Goal: Task Accomplishment & Management: Use online tool/utility

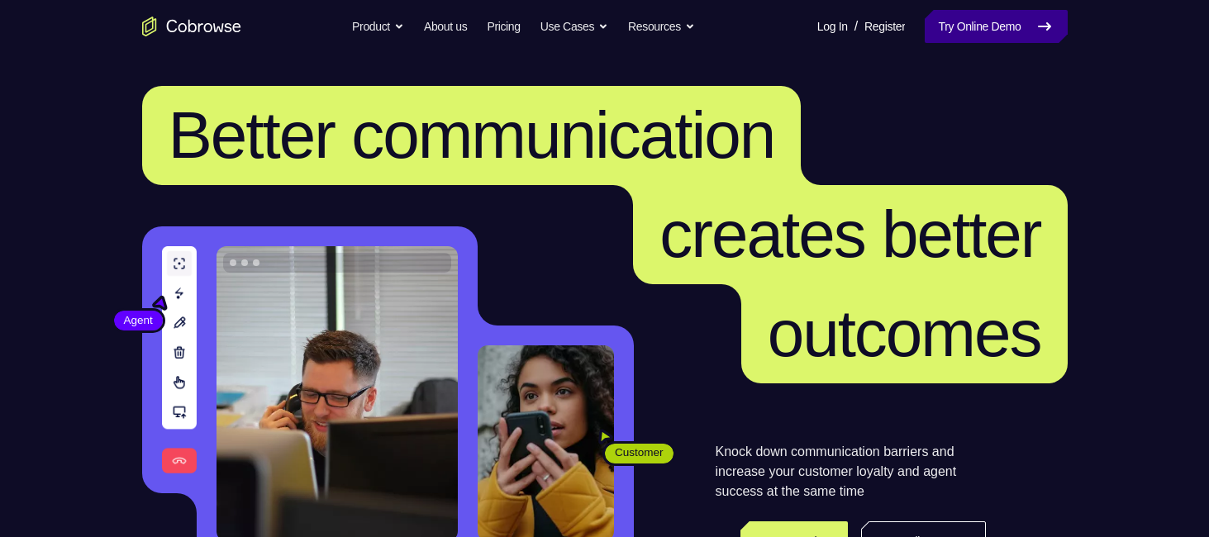
click at [1013, 23] on link "Try Online Demo" at bounding box center [996, 26] width 142 height 33
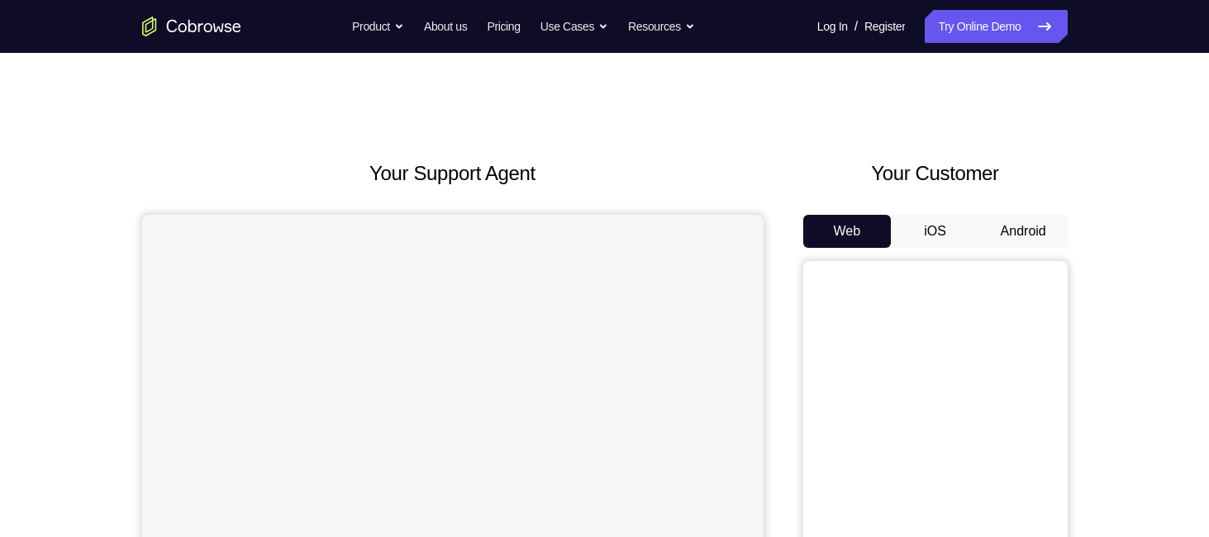
click at [1013, 225] on button "Android" at bounding box center [1023, 231] width 88 height 33
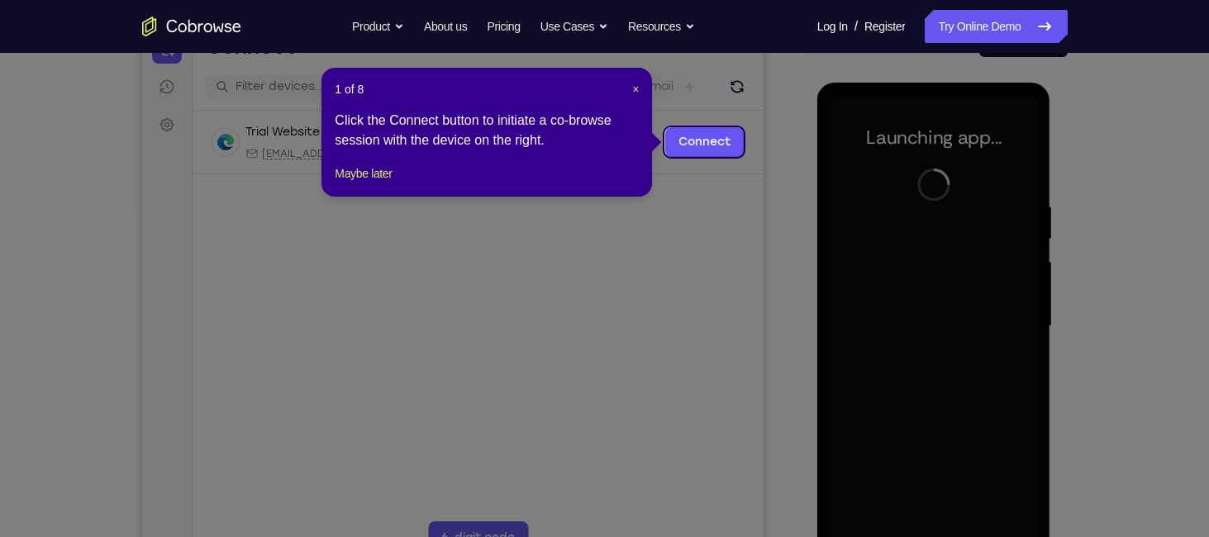
scroll to position [188, 0]
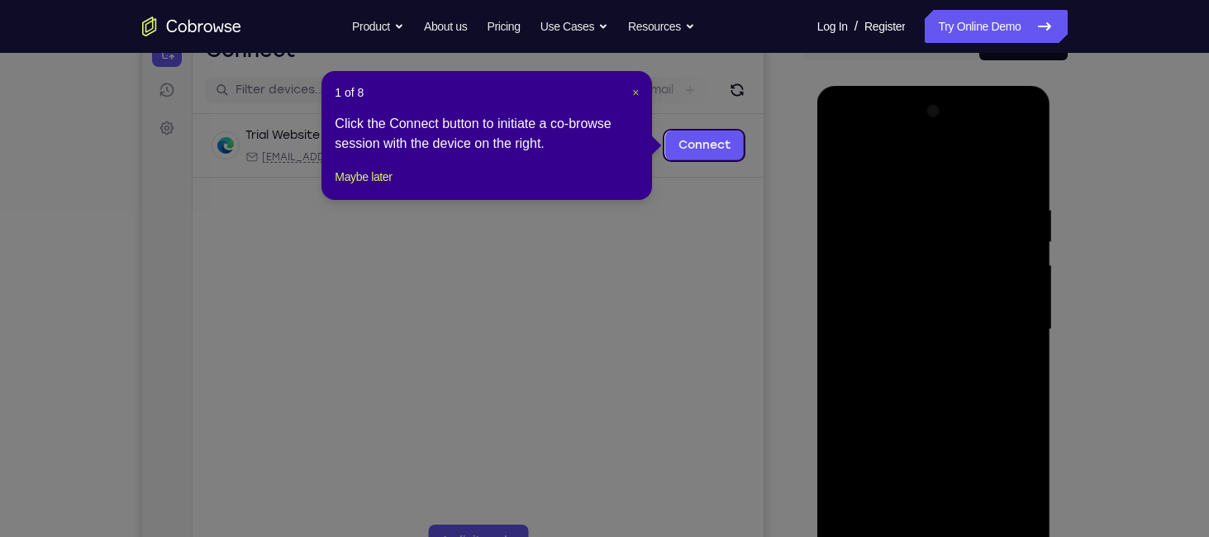
click at [635, 93] on span "×" at bounding box center [635, 92] width 7 height 13
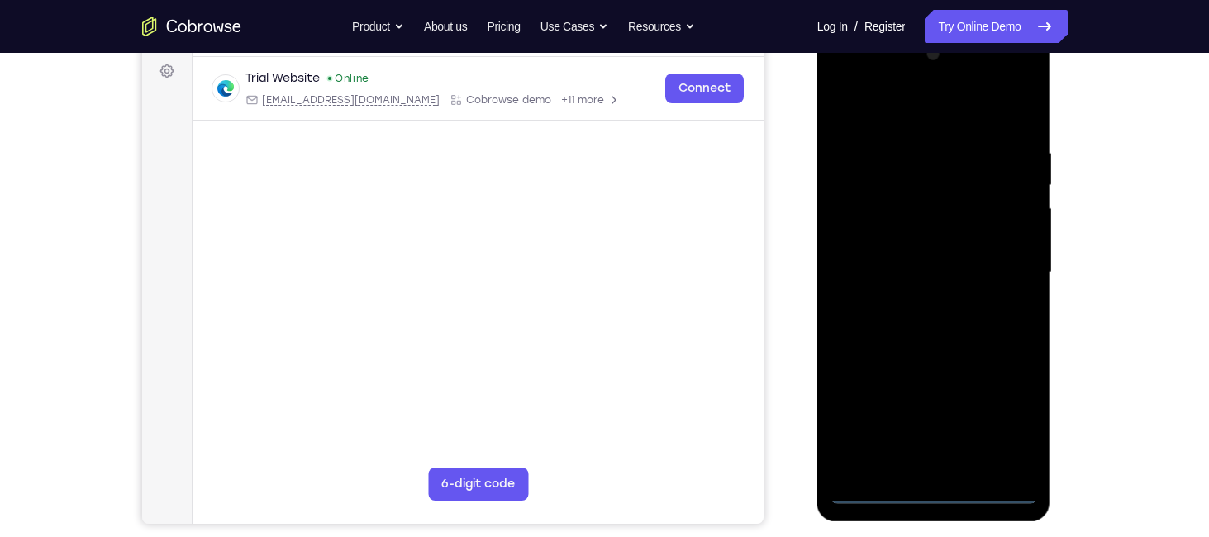
scroll to position [245, 0]
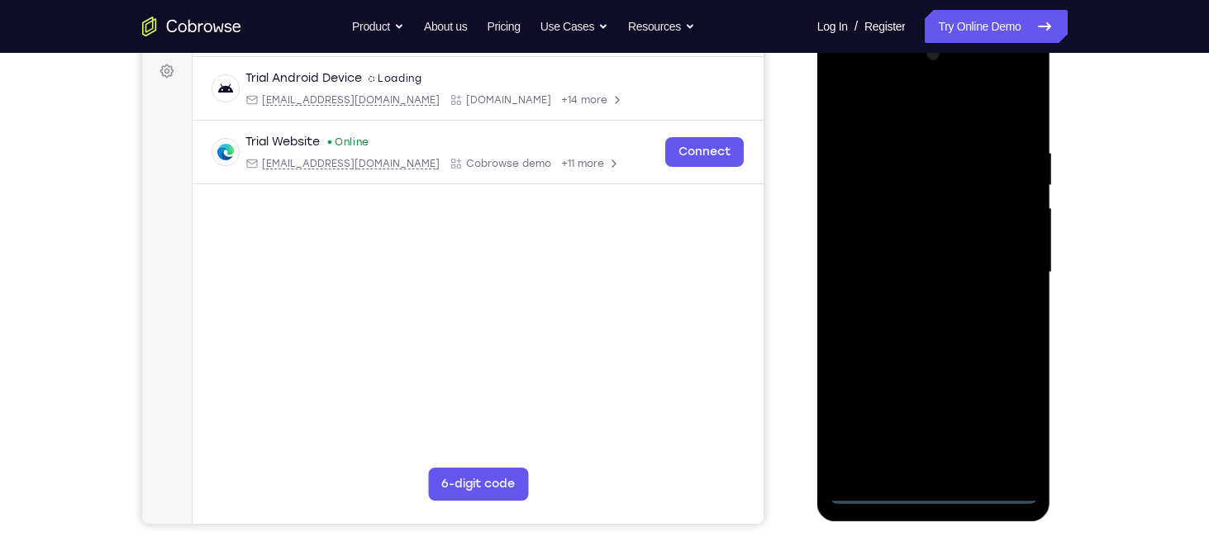
click at [926, 487] on div at bounding box center [934, 272] width 208 height 463
click at [1008, 419] on div at bounding box center [934, 272] width 208 height 463
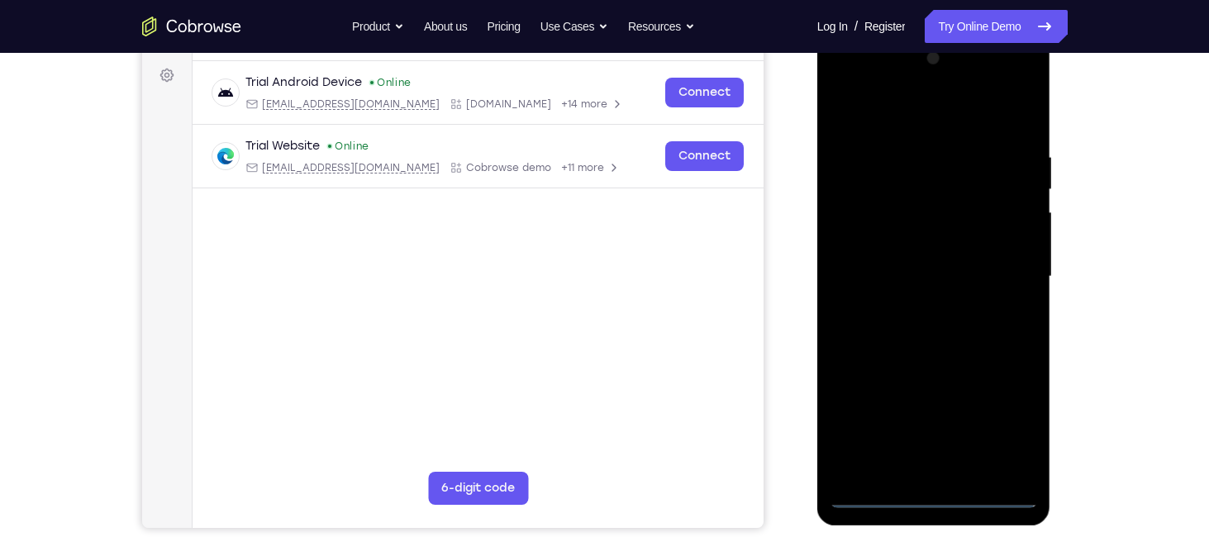
scroll to position [231, 0]
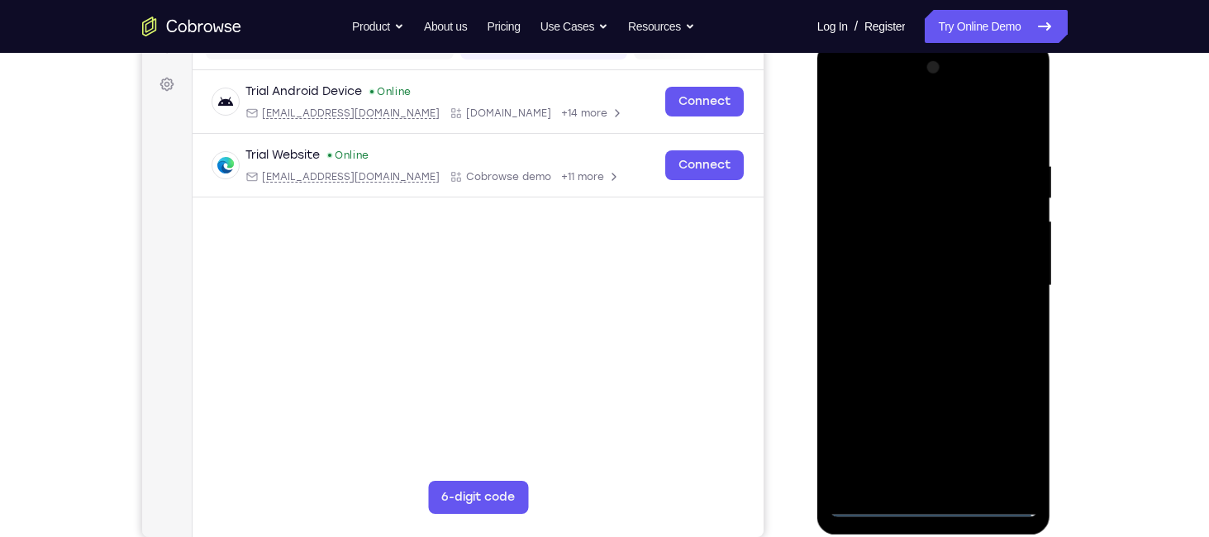
click at [931, 130] on div at bounding box center [934, 286] width 208 height 463
click at [1009, 279] on div at bounding box center [934, 286] width 208 height 463
click at [918, 311] on div at bounding box center [934, 286] width 208 height 463
click at [915, 268] on div at bounding box center [934, 286] width 208 height 463
click at [896, 250] on div at bounding box center [934, 286] width 208 height 463
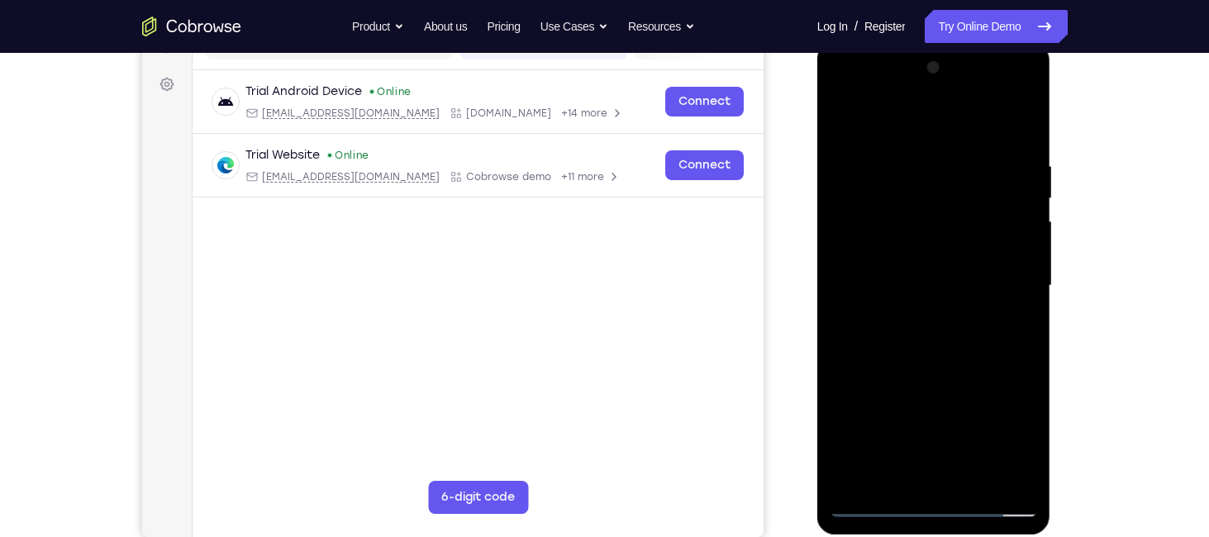
click at [901, 294] on div at bounding box center [934, 286] width 208 height 463
click at [1013, 123] on div at bounding box center [934, 286] width 208 height 463
click at [1016, 140] on div at bounding box center [934, 286] width 208 height 463
click at [972, 474] on div at bounding box center [934, 286] width 208 height 463
click at [944, 364] on div at bounding box center [934, 286] width 208 height 463
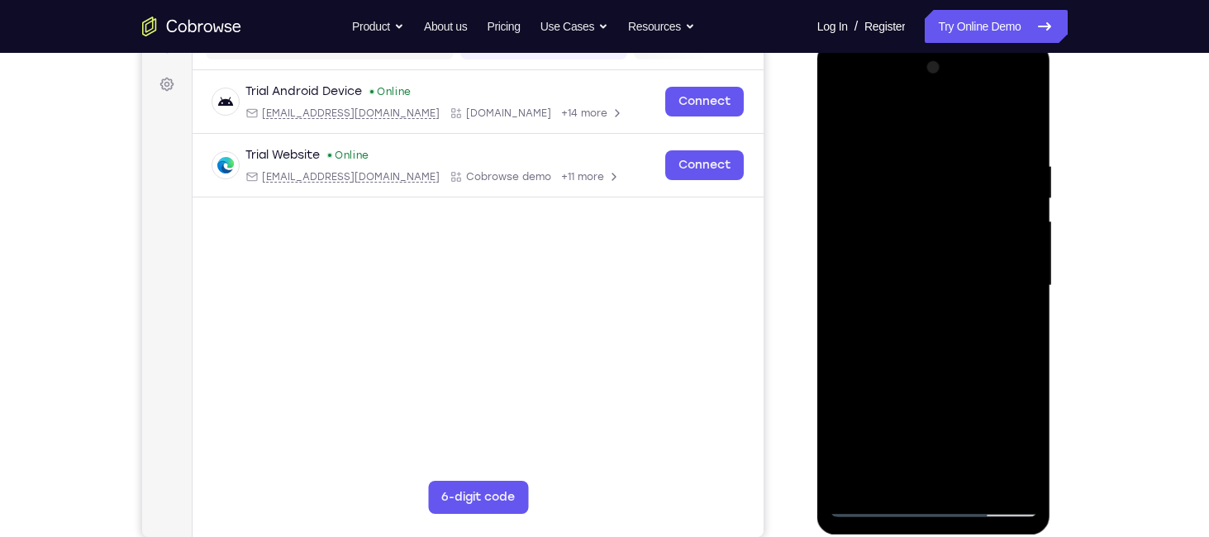
click at [1010, 316] on div at bounding box center [934, 286] width 208 height 463
click at [857, 169] on div at bounding box center [934, 286] width 208 height 463
click at [930, 187] on div at bounding box center [934, 286] width 208 height 463
click at [896, 470] on div at bounding box center [934, 286] width 208 height 463
drag, startPoint x: 946, startPoint y: 455, endPoint x: 944, endPoint y: 344, distance: 111.6
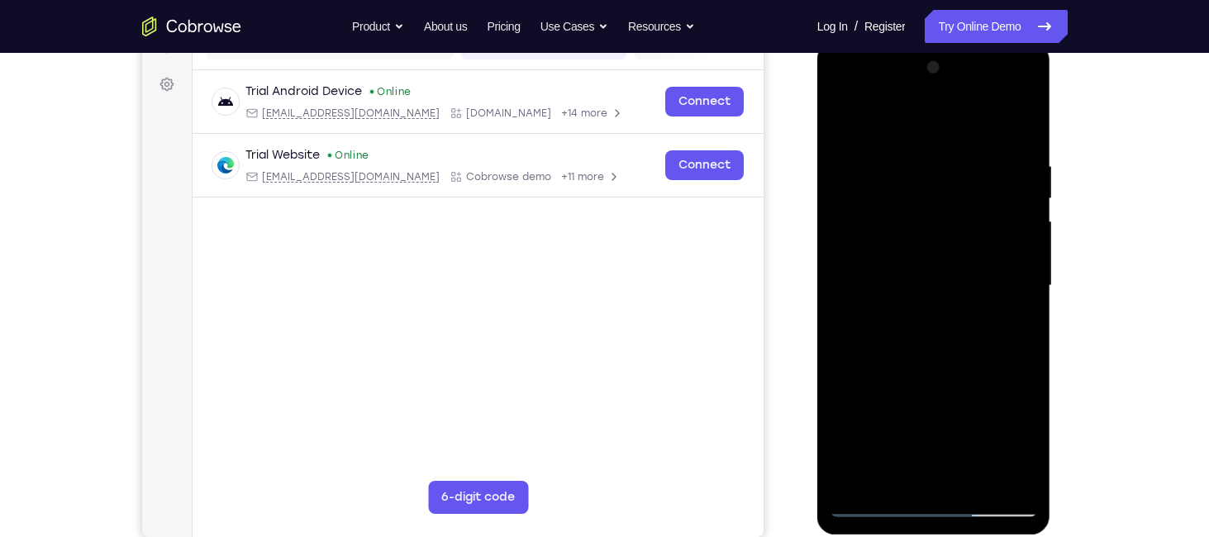
click at [944, 344] on div at bounding box center [934, 286] width 208 height 463
drag, startPoint x: 949, startPoint y: 458, endPoint x: 943, endPoint y: 321, distance: 136.5
click at [943, 321] on div at bounding box center [934, 286] width 208 height 463
drag, startPoint x: 943, startPoint y: 321, endPoint x: 934, endPoint y: 382, distance: 60.9
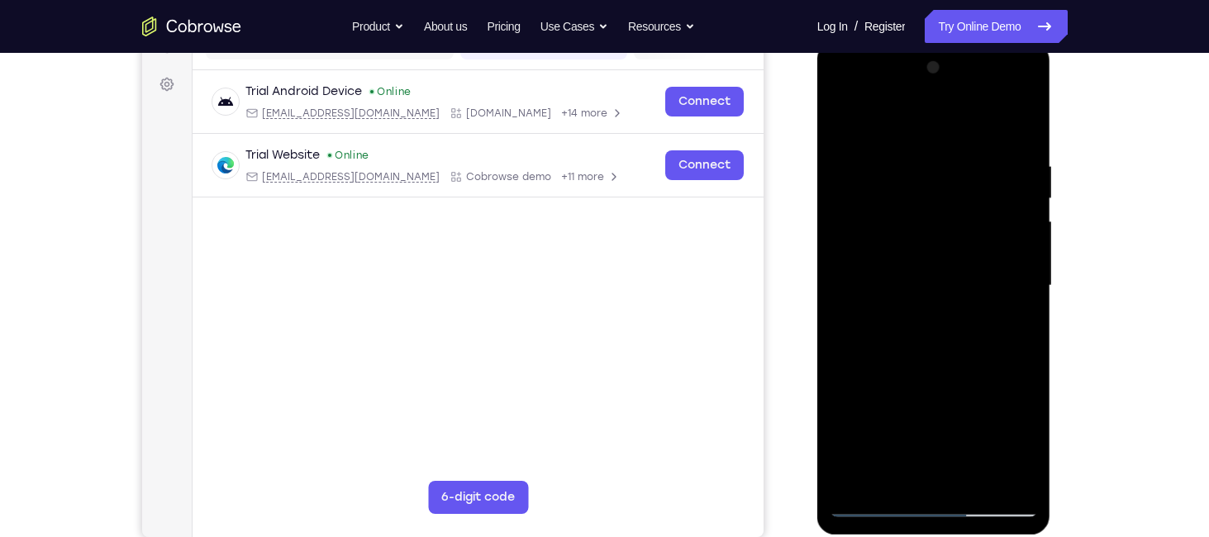
click at [934, 382] on div at bounding box center [934, 286] width 208 height 463
click at [933, 180] on div at bounding box center [934, 286] width 208 height 463
click at [895, 479] on div at bounding box center [934, 286] width 208 height 463
drag, startPoint x: 921, startPoint y: 422, endPoint x: 921, endPoint y: 354, distance: 68.6
drag, startPoint x: 104, startPoint y: 311, endPoint x: 1100, endPoint y: 413, distance: 1000.8
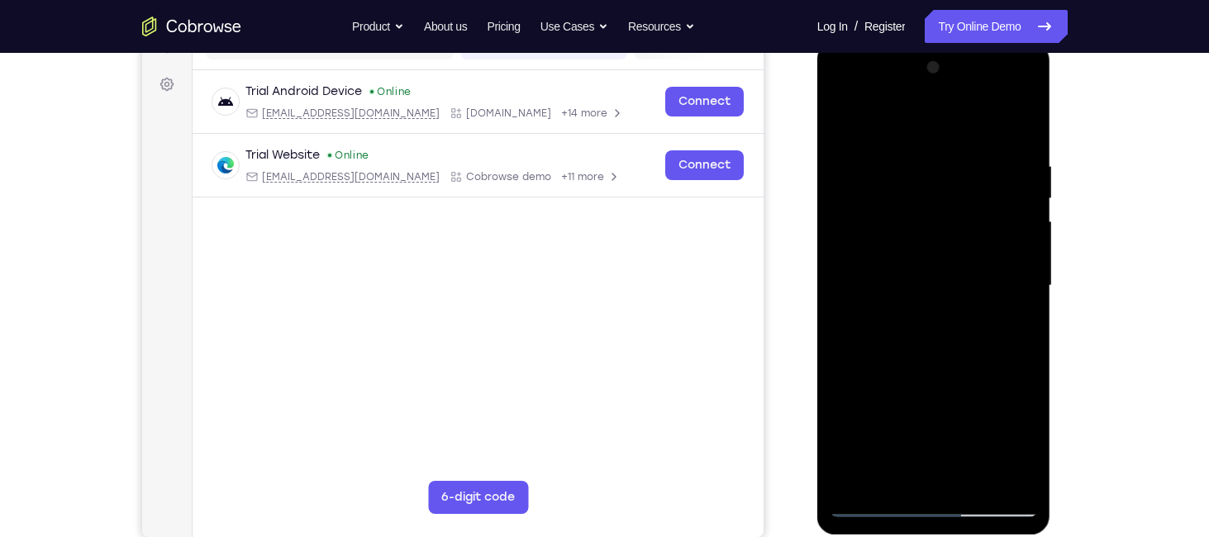
click at [1100, 413] on div "Your Support Agent Your Customer Web iOS Android Next Steps We’d be happy to gi…" at bounding box center [605, 367] width 1058 height 1090
drag, startPoint x: 987, startPoint y: 441, endPoint x: 984, endPoint y: 401, distance: 40.6
drag, startPoint x: 167, startPoint y: 359, endPoint x: 1071, endPoint y: 437, distance: 907.3
click at [1071, 437] on div "Your Support Agent Your Customer Web iOS Android Next Steps We’d be happy to gi…" at bounding box center [605, 367] width 1058 height 1090
drag, startPoint x: 955, startPoint y: 440, endPoint x: 953, endPoint y: 371, distance: 69.4
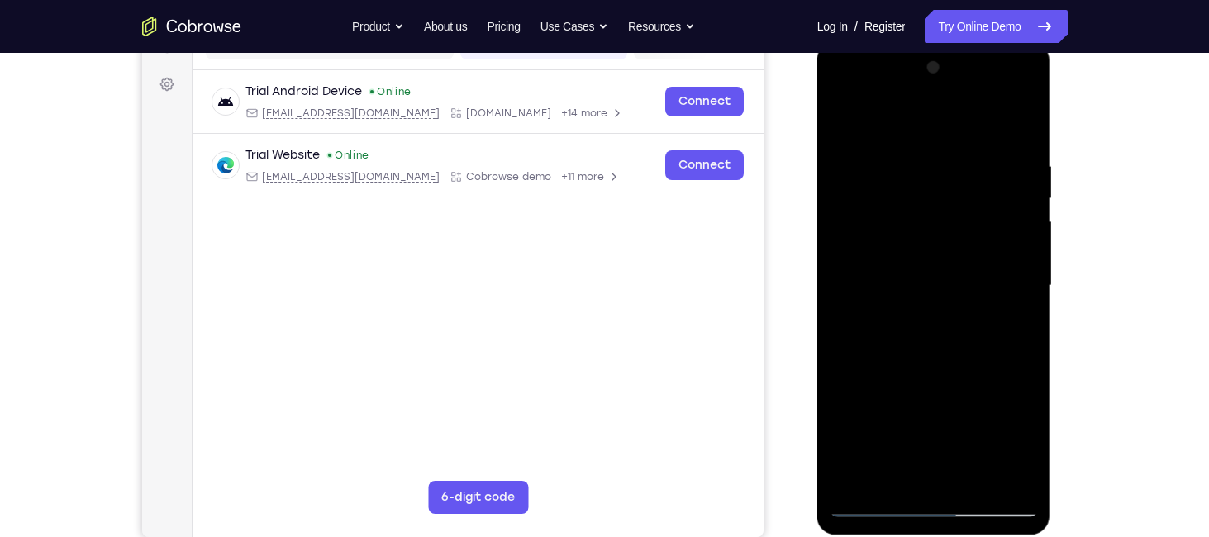
drag, startPoint x: 136, startPoint y: 329, endPoint x: 1072, endPoint y: 429, distance: 942.3
click at [1072, 429] on div "Your Support Agent Your Customer Web iOS Android Next Steps We’d be happy to gi…" at bounding box center [605, 367] width 1058 height 1090
drag, startPoint x: 950, startPoint y: 441, endPoint x: 949, endPoint y: 368, distance: 73.6
click at [949, 368] on div at bounding box center [934, 286] width 208 height 463
drag, startPoint x: 963, startPoint y: 383, endPoint x: 953, endPoint y: 503, distance: 120.2
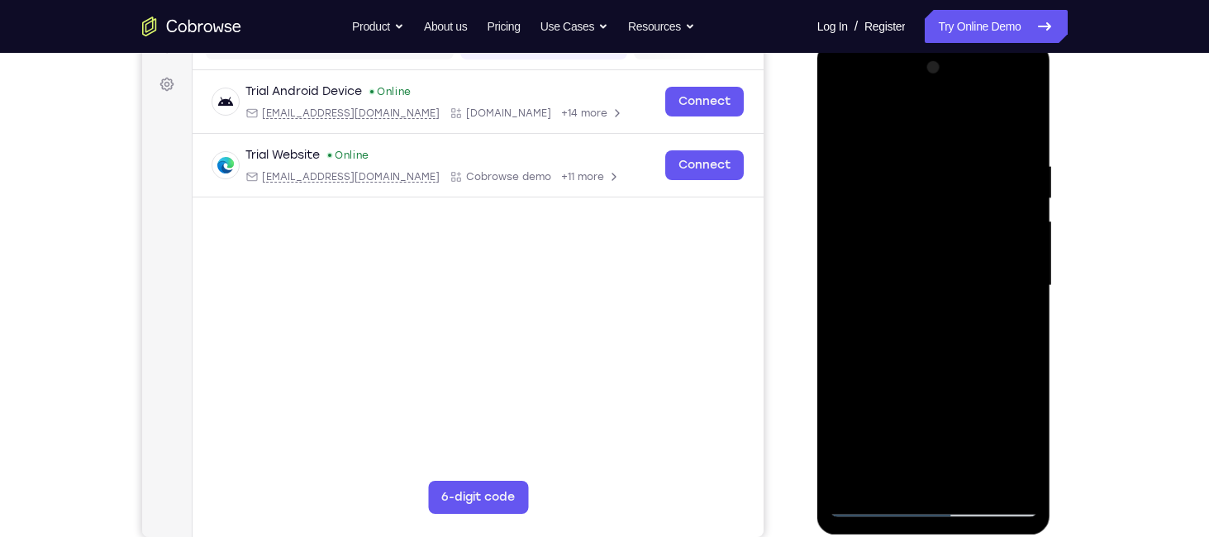
click at [953, 503] on div at bounding box center [934, 286] width 208 height 463
drag, startPoint x: 973, startPoint y: 407, endPoint x: 970, endPoint y: 436, distance: 29.9
click at [970, 436] on div at bounding box center [934, 286] width 208 height 463
click at [1025, 388] on div at bounding box center [934, 286] width 208 height 463
click at [1020, 120] on div at bounding box center [934, 286] width 208 height 463
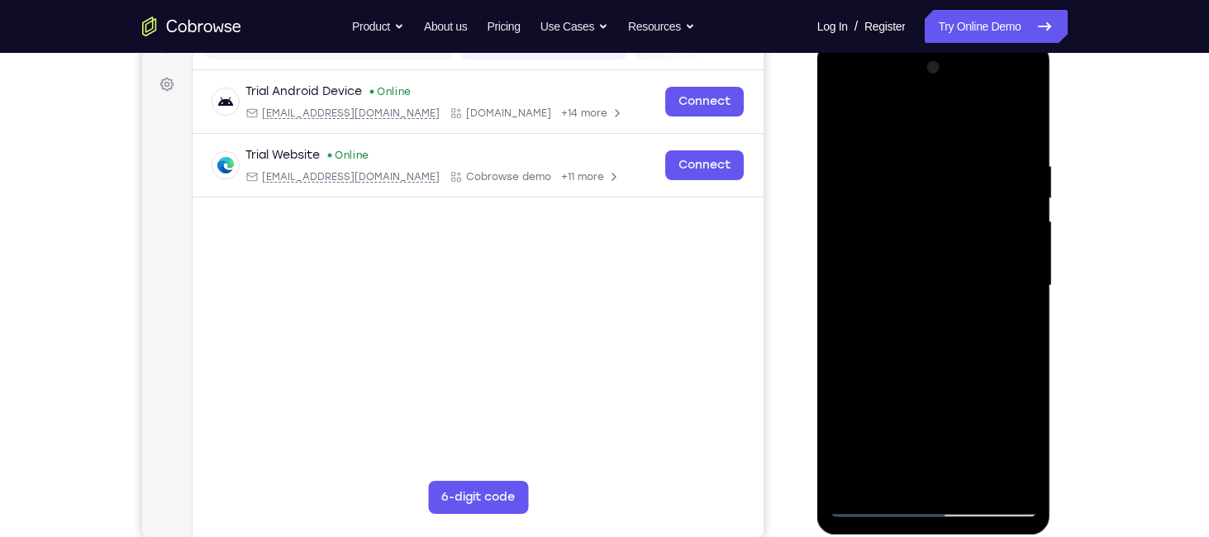
click at [849, 110] on div at bounding box center [934, 286] width 208 height 463
click at [910, 168] on div at bounding box center [934, 286] width 208 height 463
click at [990, 184] on div at bounding box center [934, 286] width 208 height 463
click at [991, 168] on div at bounding box center [934, 286] width 208 height 463
click at [846, 120] on div at bounding box center [934, 286] width 208 height 463
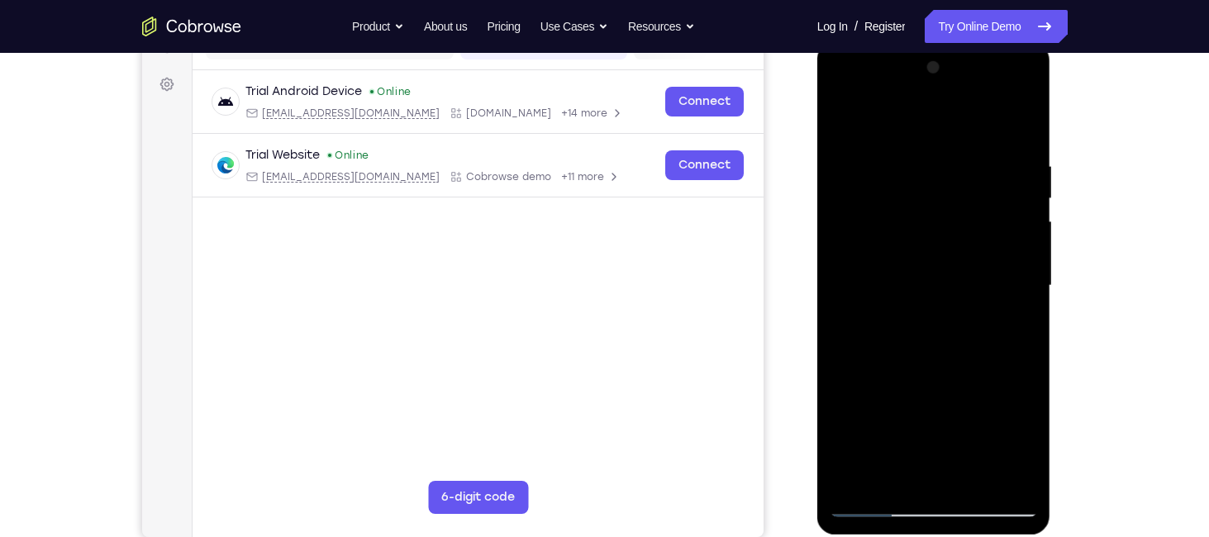
click at [896, 214] on div at bounding box center [934, 286] width 208 height 463
click at [1021, 284] on div at bounding box center [934, 286] width 208 height 463
click at [1024, 120] on div at bounding box center [934, 286] width 208 height 463
click at [976, 483] on div at bounding box center [934, 286] width 208 height 463
click at [839, 120] on div at bounding box center [934, 286] width 208 height 463
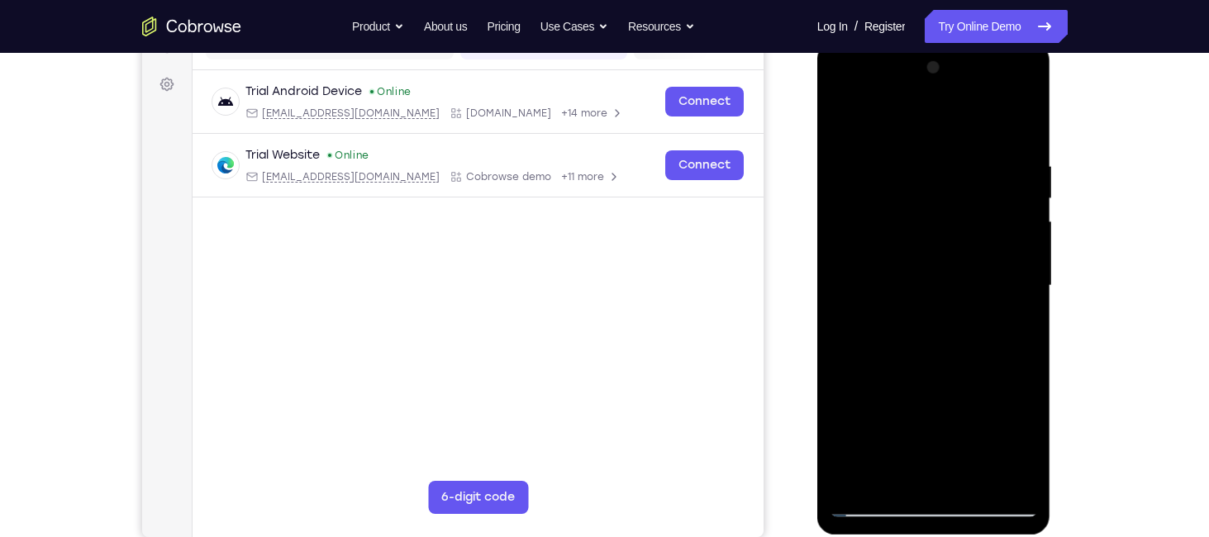
click at [971, 483] on div at bounding box center [934, 286] width 208 height 463
click at [956, 276] on div at bounding box center [934, 286] width 208 height 463
drag, startPoint x: 956, startPoint y: 277, endPoint x: 955, endPoint y: 332, distance: 55.4
click at [955, 332] on div at bounding box center [934, 286] width 208 height 463
drag, startPoint x: 955, startPoint y: 332, endPoint x: 967, endPoint y: 393, distance: 62.2
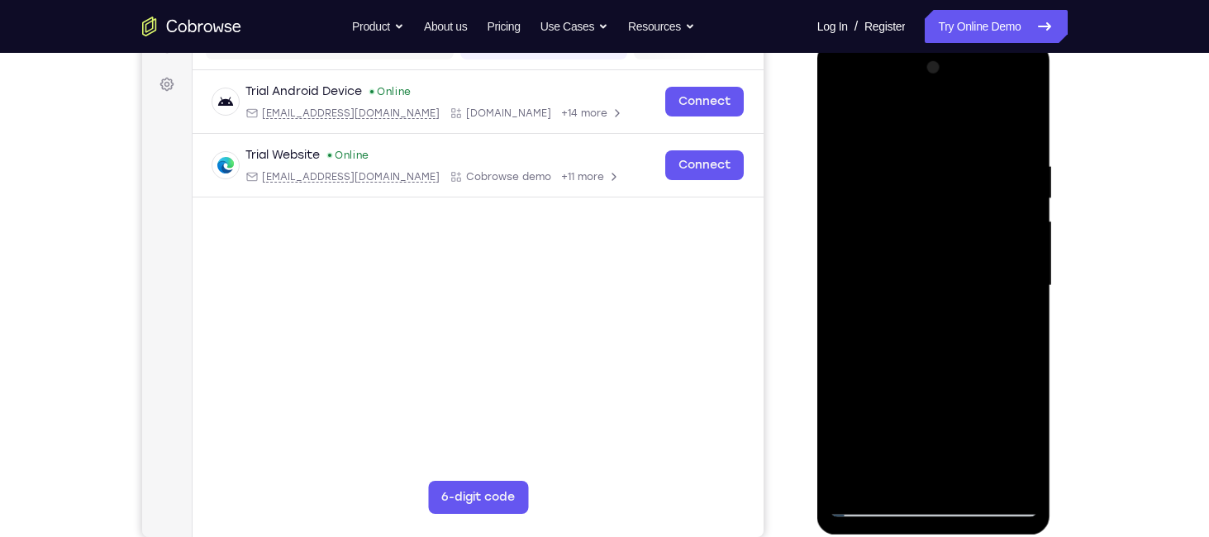
click at [967, 393] on div at bounding box center [934, 286] width 208 height 463
click at [848, 120] on div at bounding box center [934, 286] width 208 height 463
click at [1028, 193] on div at bounding box center [934, 286] width 208 height 463
click at [1015, 235] on div at bounding box center [934, 286] width 208 height 463
click at [949, 150] on div at bounding box center [934, 286] width 208 height 463
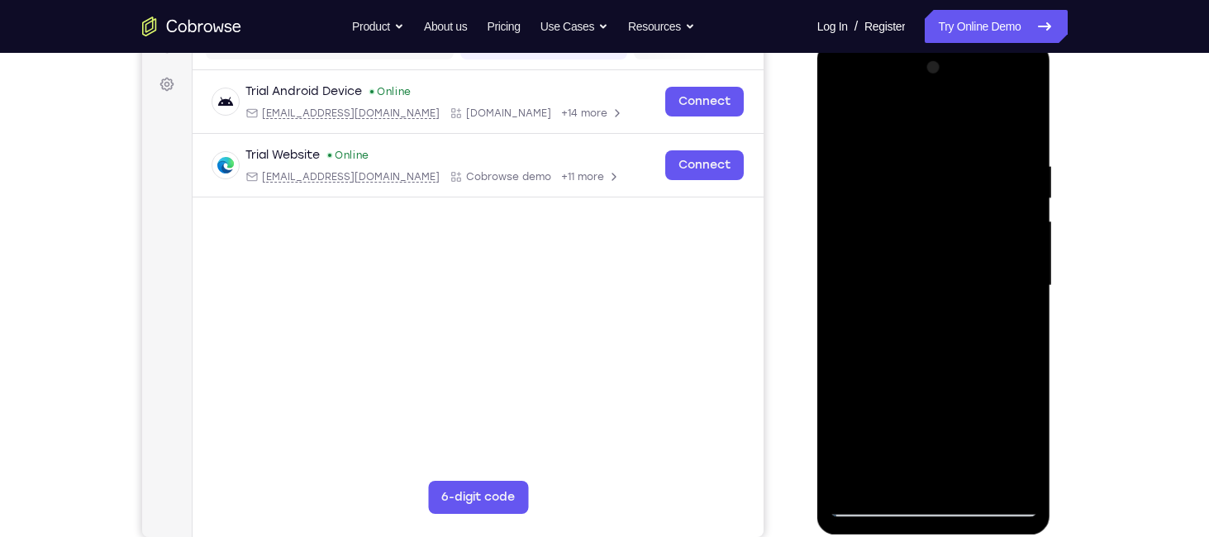
click at [850, 117] on div at bounding box center [934, 286] width 208 height 463
drag, startPoint x: 953, startPoint y: 388, endPoint x: 946, endPoint y: 320, distance: 68.1
click at [946, 320] on div at bounding box center [934, 286] width 208 height 463
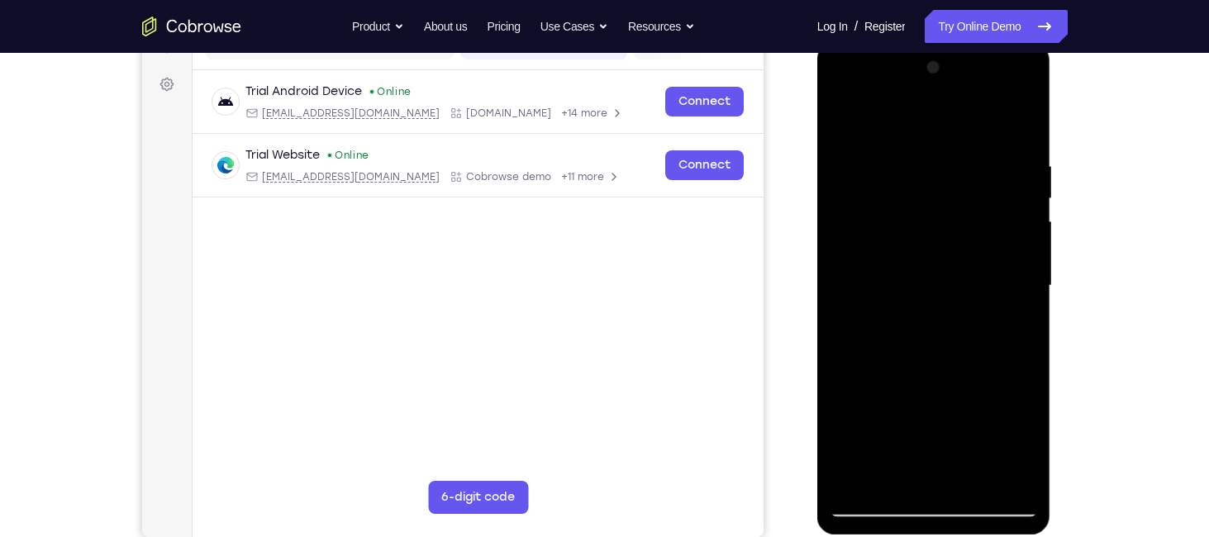
click at [1029, 42] on div at bounding box center [934, 42] width 234 height 0
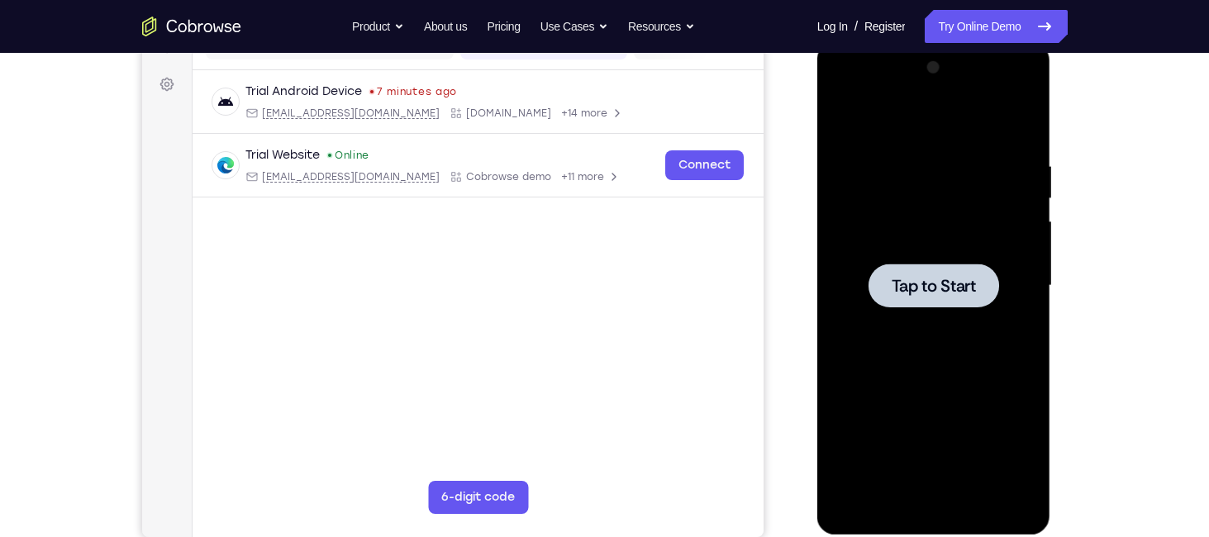
click at [921, 280] on span "Tap to Start" at bounding box center [934, 286] width 84 height 17
click at [916, 268] on div at bounding box center [933, 286] width 131 height 44
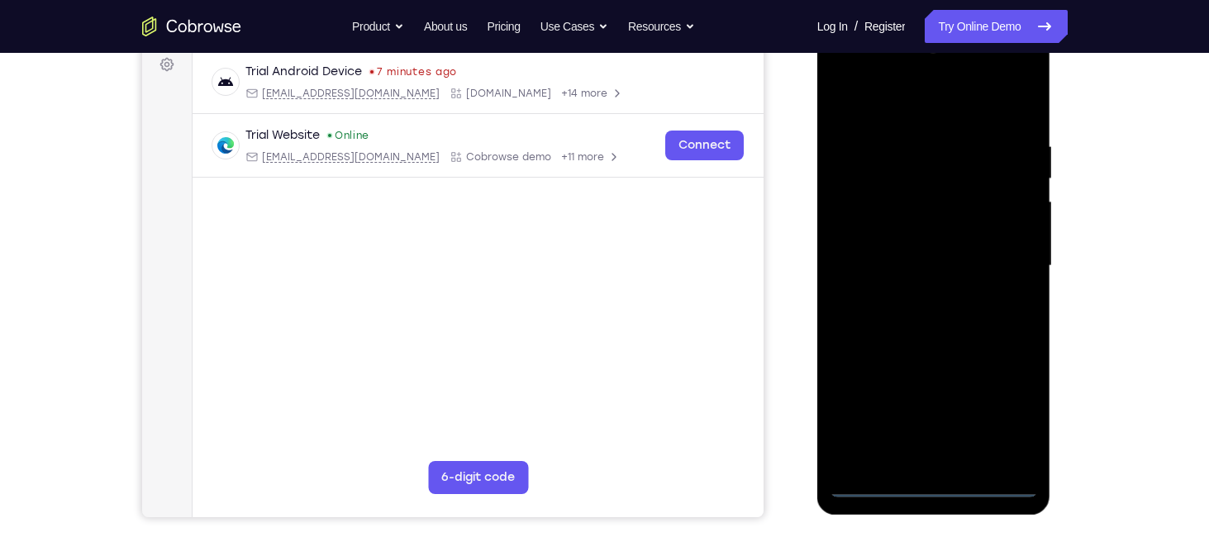
scroll to position [251, 0]
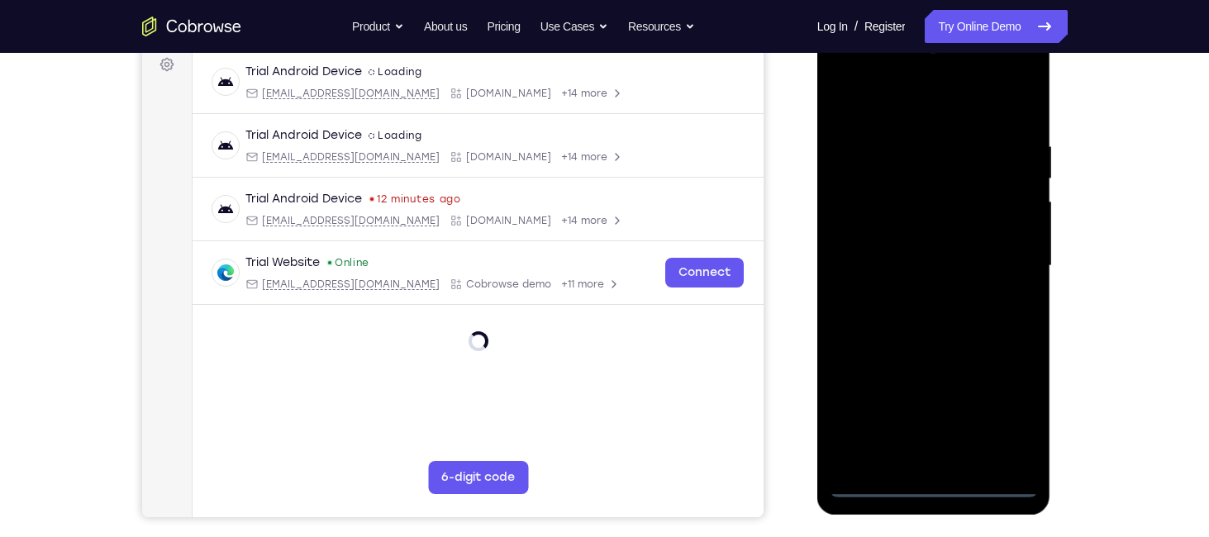
click at [935, 478] on div at bounding box center [934, 266] width 208 height 463
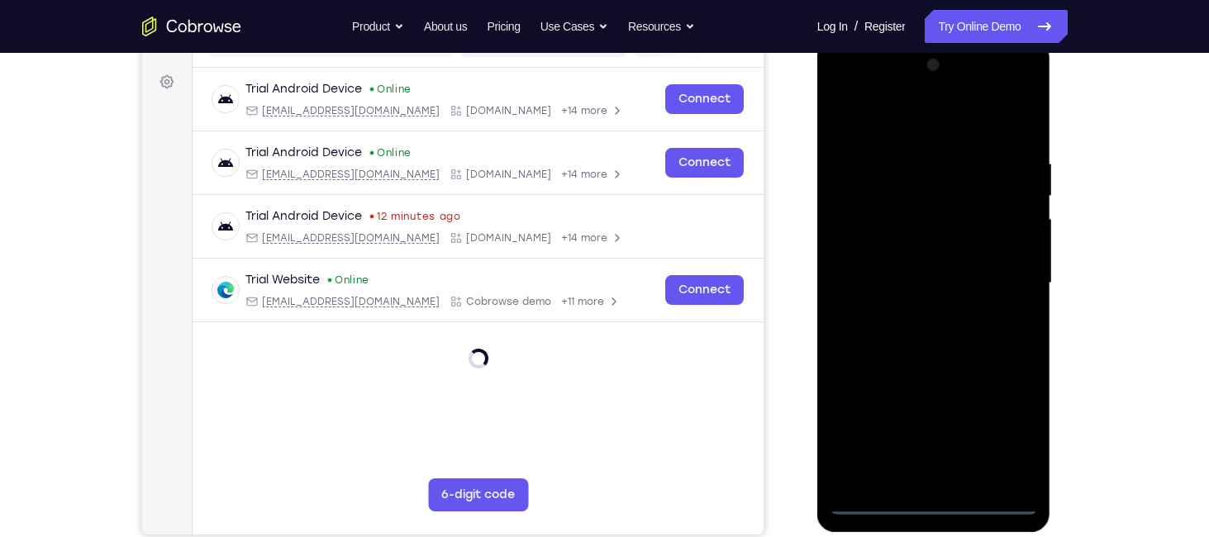
scroll to position [233, 0]
click at [936, 502] on div at bounding box center [934, 284] width 208 height 463
click at [1002, 436] on div at bounding box center [934, 284] width 208 height 463
click at [913, 135] on div at bounding box center [934, 284] width 208 height 463
click at [1000, 265] on div at bounding box center [934, 284] width 208 height 463
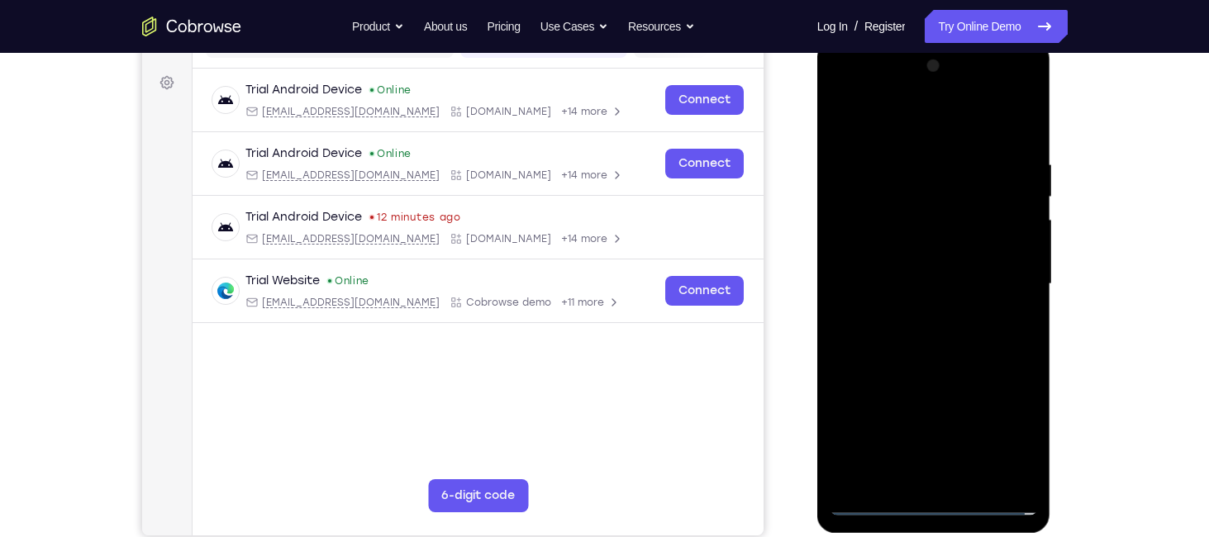
click at [914, 477] on div at bounding box center [934, 284] width 208 height 463
click at [881, 270] on div at bounding box center [934, 284] width 208 height 463
click at [883, 249] on div at bounding box center [934, 284] width 208 height 463
click at [895, 283] on div at bounding box center [934, 284] width 208 height 463
click at [928, 343] on div at bounding box center [934, 284] width 208 height 463
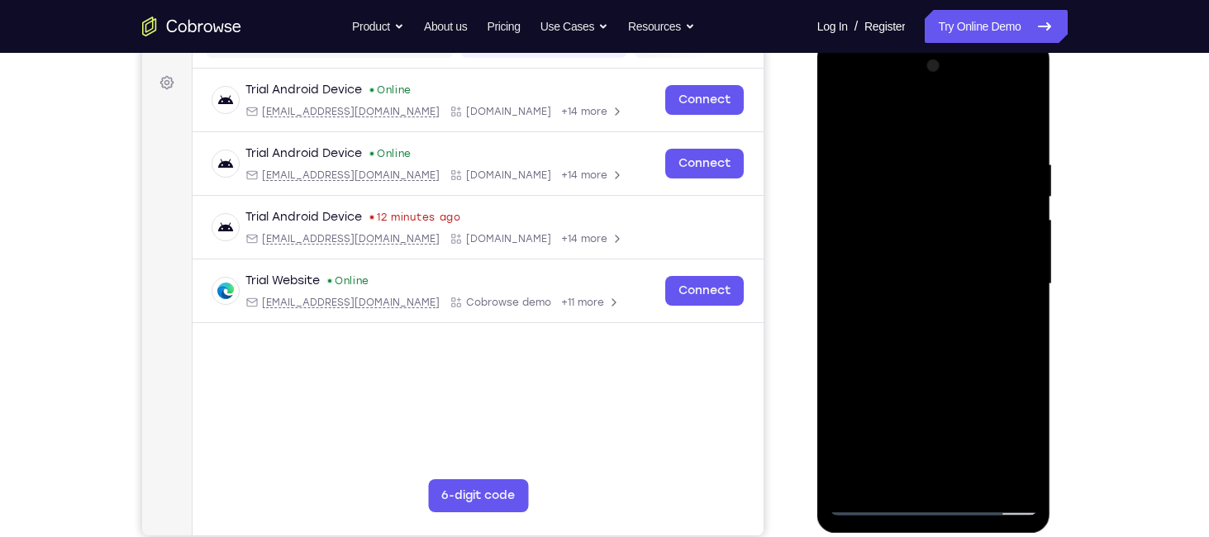
click at [928, 335] on div at bounding box center [934, 284] width 208 height 463
click at [1013, 304] on div at bounding box center [934, 284] width 208 height 463
click at [946, 277] on div at bounding box center [934, 284] width 208 height 463
click at [1025, 141] on div at bounding box center [934, 284] width 208 height 463
click at [970, 473] on div at bounding box center [934, 284] width 208 height 463
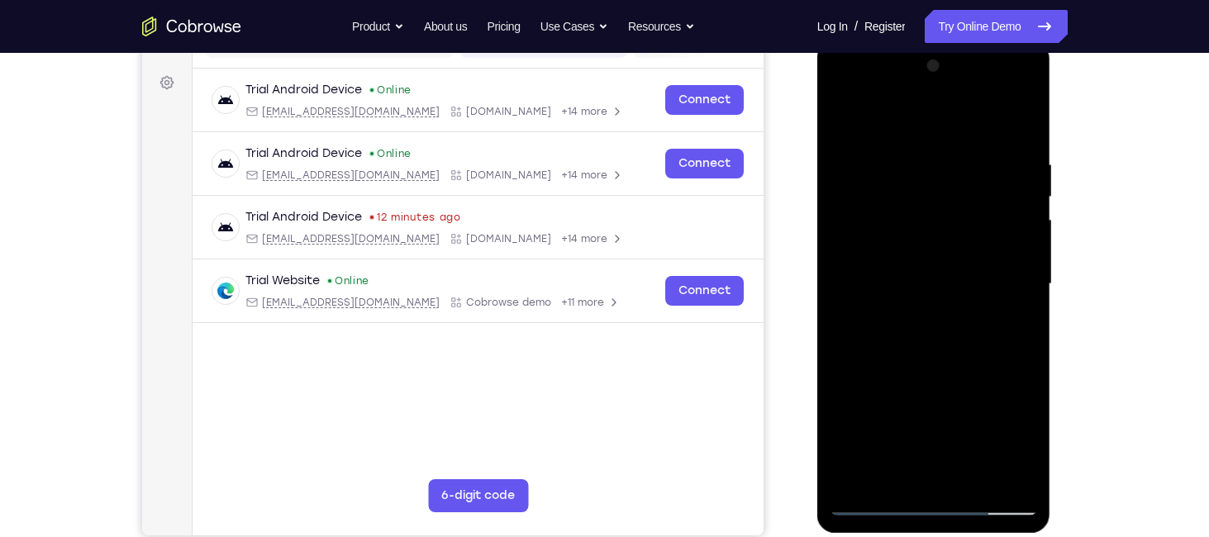
click at [936, 364] on div at bounding box center [934, 284] width 208 height 463
click at [926, 264] on div at bounding box center [934, 284] width 208 height 463
click at [858, 467] on div at bounding box center [934, 284] width 208 height 463
click at [1029, 435] on div at bounding box center [934, 284] width 208 height 463
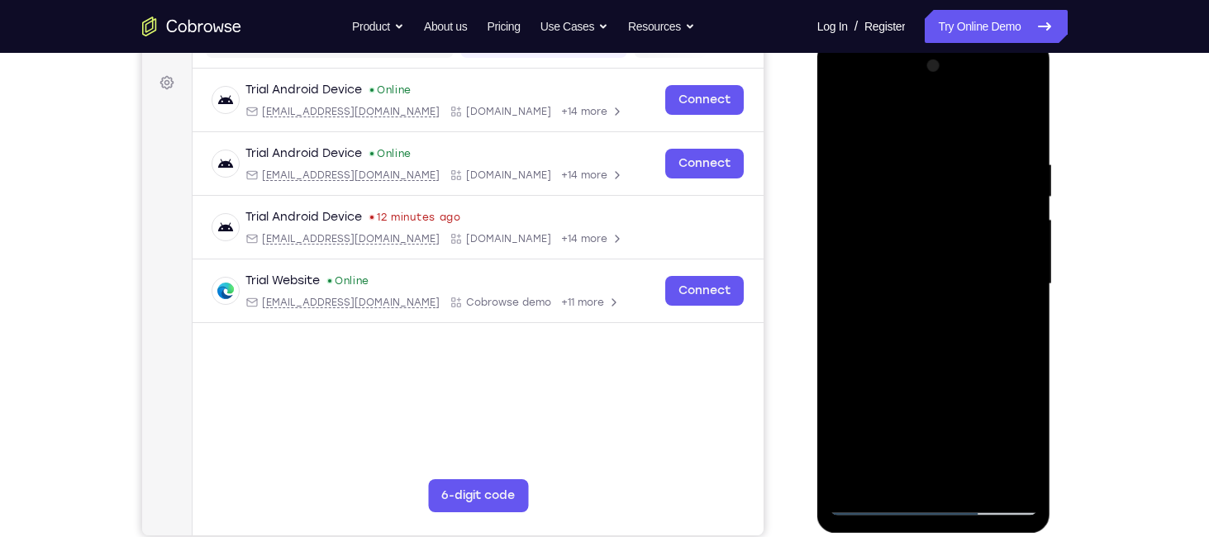
click at [1029, 435] on div at bounding box center [934, 284] width 208 height 463
click at [1019, 325] on div at bounding box center [934, 284] width 208 height 463
click at [845, 120] on div at bounding box center [934, 284] width 208 height 463
click at [899, 301] on div at bounding box center [934, 284] width 208 height 463
click at [904, 435] on div at bounding box center [934, 284] width 208 height 463
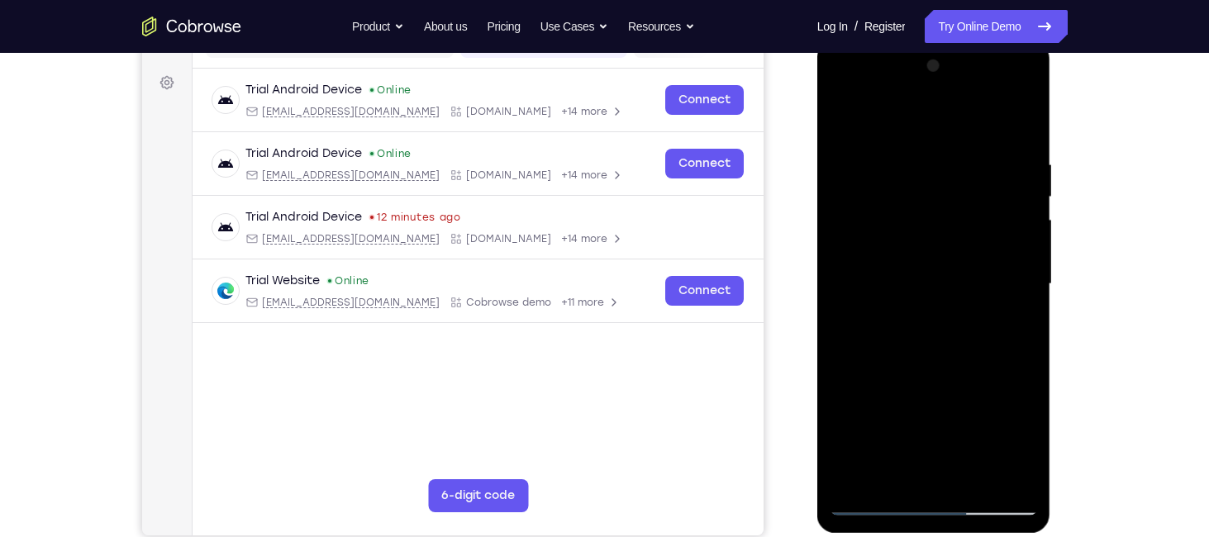
click at [949, 421] on div at bounding box center [934, 284] width 208 height 463
click at [918, 406] on div at bounding box center [934, 284] width 208 height 463
click at [842, 117] on div at bounding box center [934, 284] width 208 height 463
click at [904, 150] on div at bounding box center [934, 284] width 208 height 463
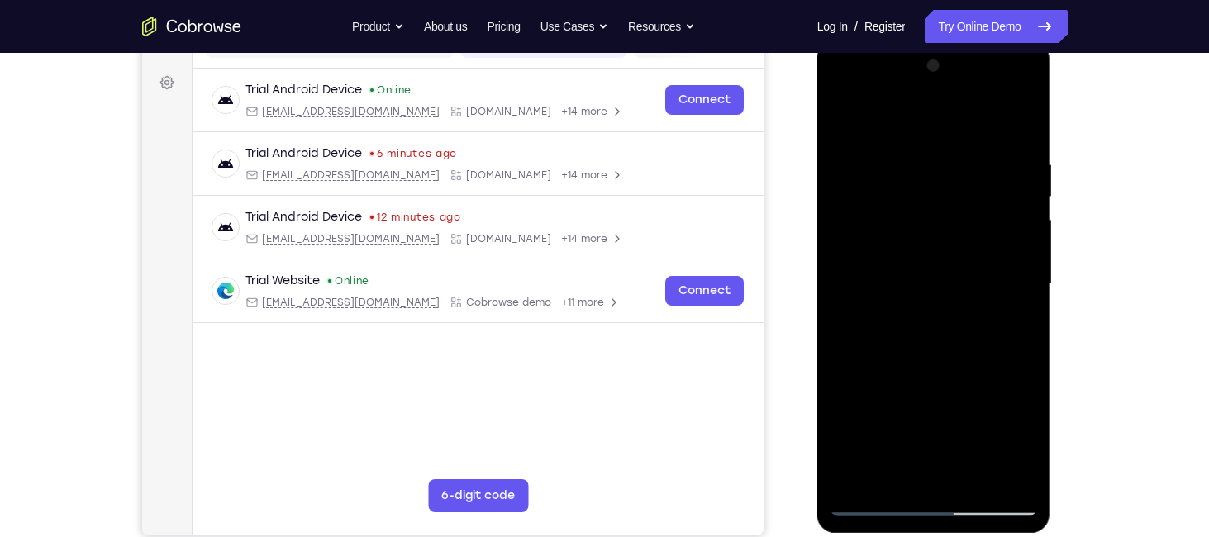
click at [1031, 295] on div at bounding box center [934, 284] width 208 height 463
click at [1022, 121] on div at bounding box center [934, 284] width 208 height 463
click at [997, 157] on div at bounding box center [934, 284] width 208 height 463
click at [837, 279] on div at bounding box center [934, 284] width 208 height 463
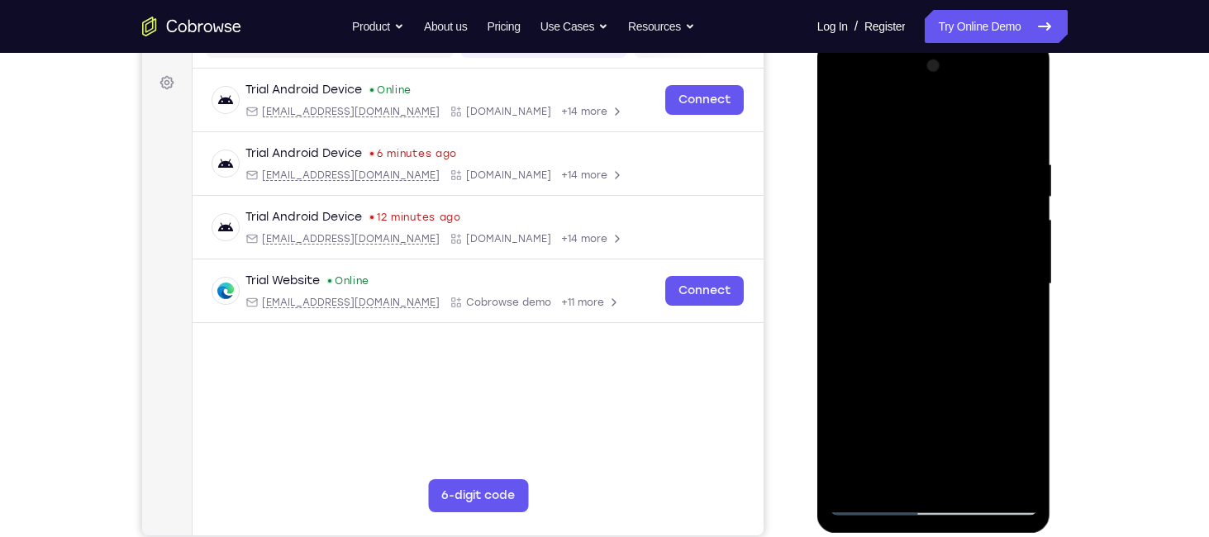
click at [871, 121] on div at bounding box center [934, 284] width 208 height 463
drag, startPoint x: 986, startPoint y: 386, endPoint x: 980, endPoint y: 335, distance: 50.7
drag, startPoint x: 980, startPoint y: 335, endPoint x: 849, endPoint y: 366, distance: 134.1
click at [849, 366] on div at bounding box center [934, 284] width 208 height 463
click at [1029, 250] on div at bounding box center [934, 284] width 208 height 463
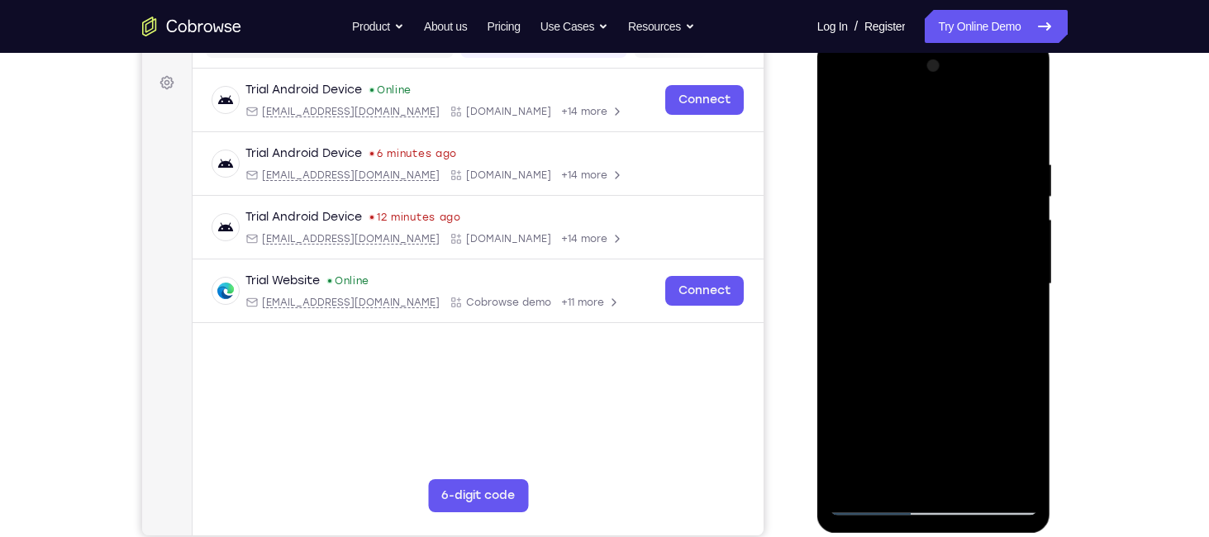
click at [1029, 250] on div at bounding box center [934, 284] width 208 height 463
click at [1025, 250] on div at bounding box center [934, 284] width 208 height 463
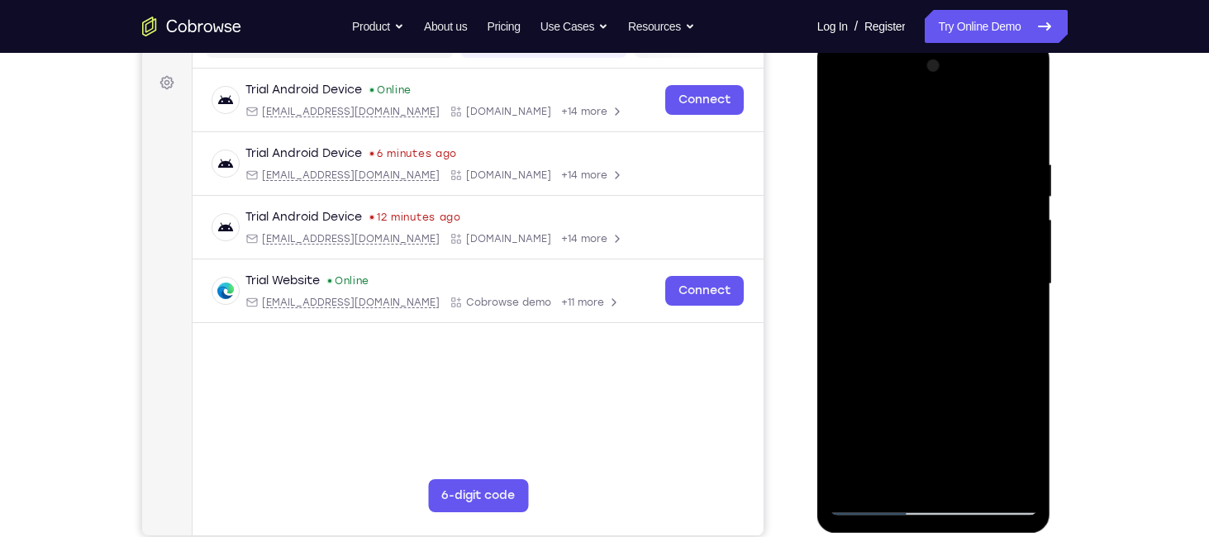
click at [1025, 250] on div at bounding box center [934, 284] width 208 height 463
click at [845, 119] on div at bounding box center [934, 284] width 208 height 463
click at [881, 204] on div at bounding box center [934, 284] width 208 height 463
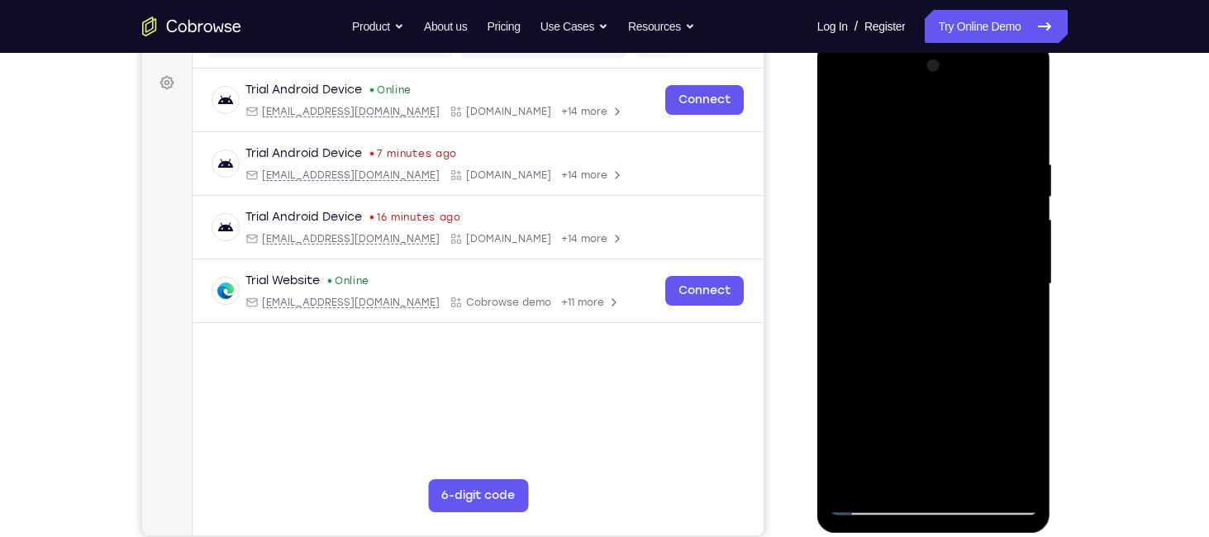
click at [1024, 72] on div at bounding box center [934, 284] width 208 height 463
click at [969, 475] on div at bounding box center [934, 284] width 208 height 463
click at [914, 256] on div at bounding box center [934, 284] width 208 height 463
click at [1018, 326] on div at bounding box center [934, 284] width 208 height 463
click at [845, 108] on div at bounding box center [934, 284] width 208 height 463
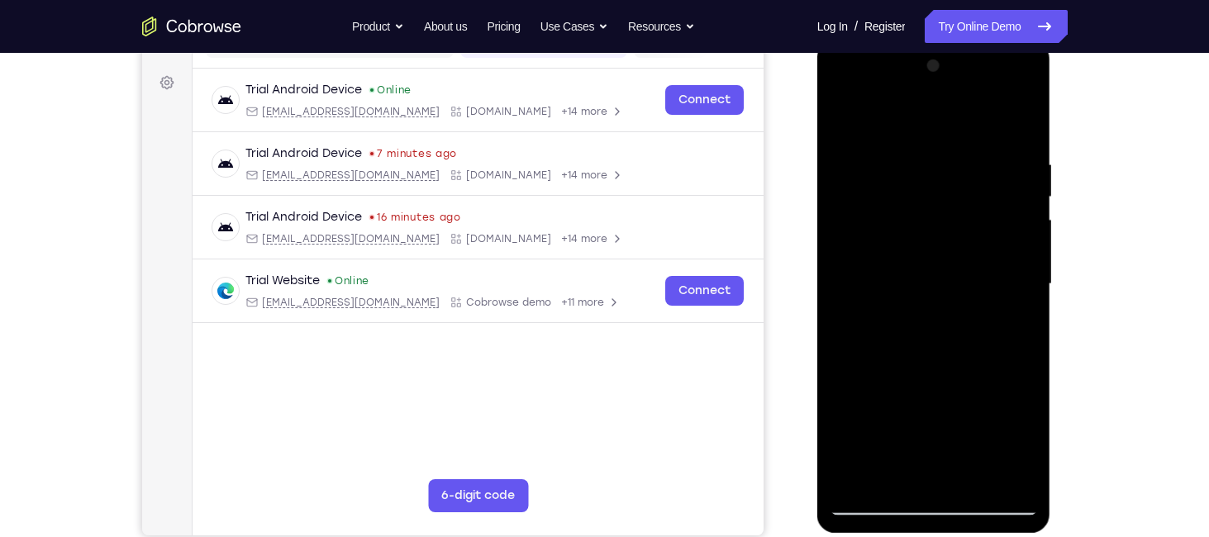
click at [896, 302] on div at bounding box center [934, 284] width 208 height 463
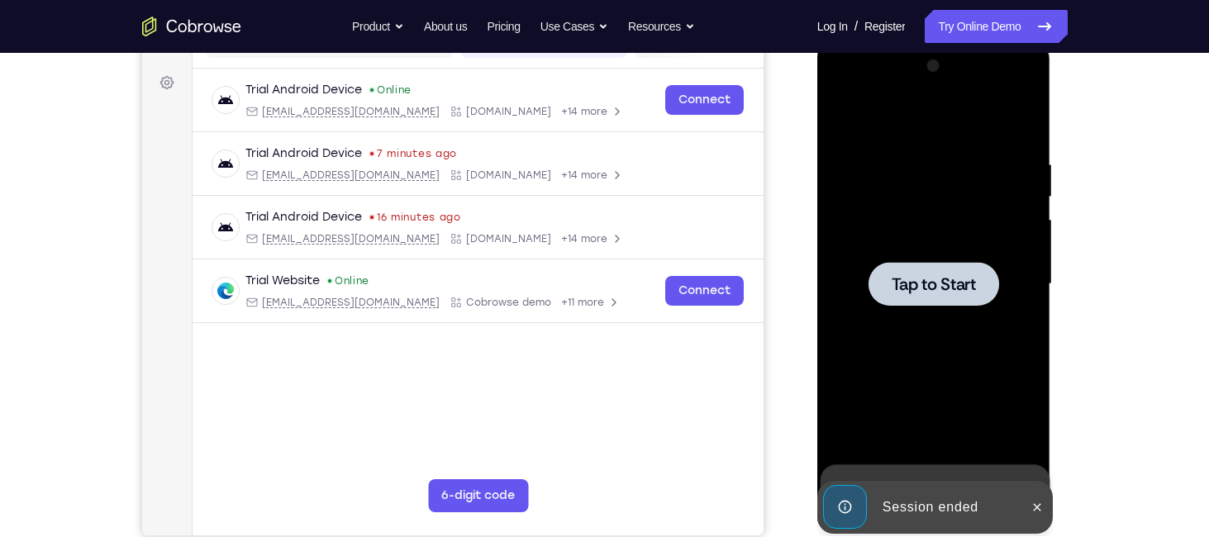
click at [933, 294] on div at bounding box center [933, 284] width 131 height 44
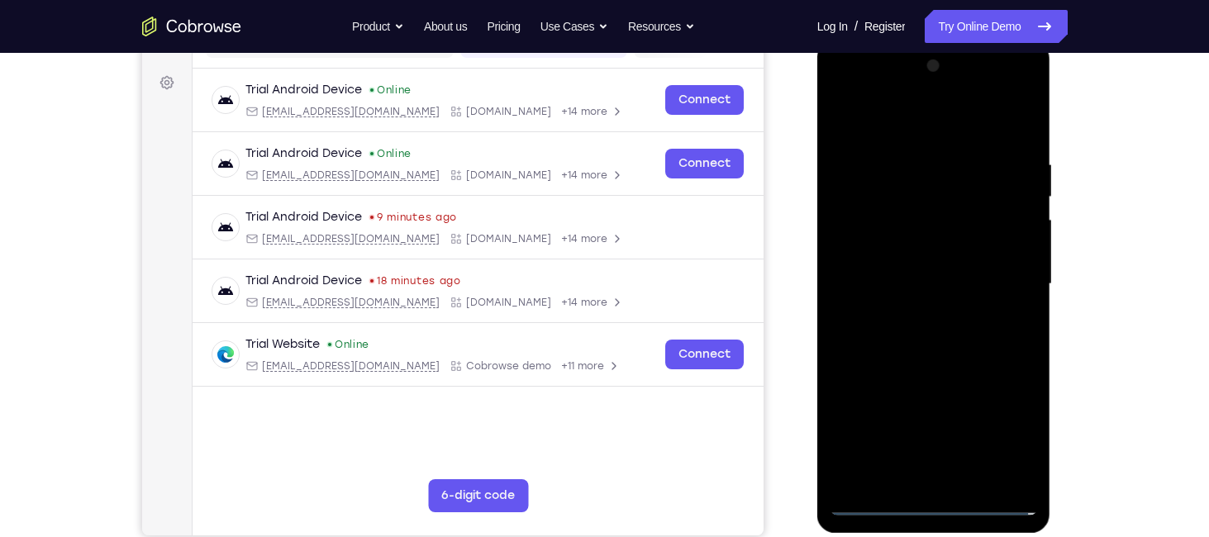
click at [939, 505] on div at bounding box center [934, 284] width 208 height 463
click at [1019, 433] on div at bounding box center [934, 284] width 208 height 463
click at [869, 115] on div at bounding box center [934, 284] width 208 height 463
click at [1001, 270] on div at bounding box center [934, 284] width 208 height 463
click at [910, 316] on div at bounding box center [934, 284] width 208 height 463
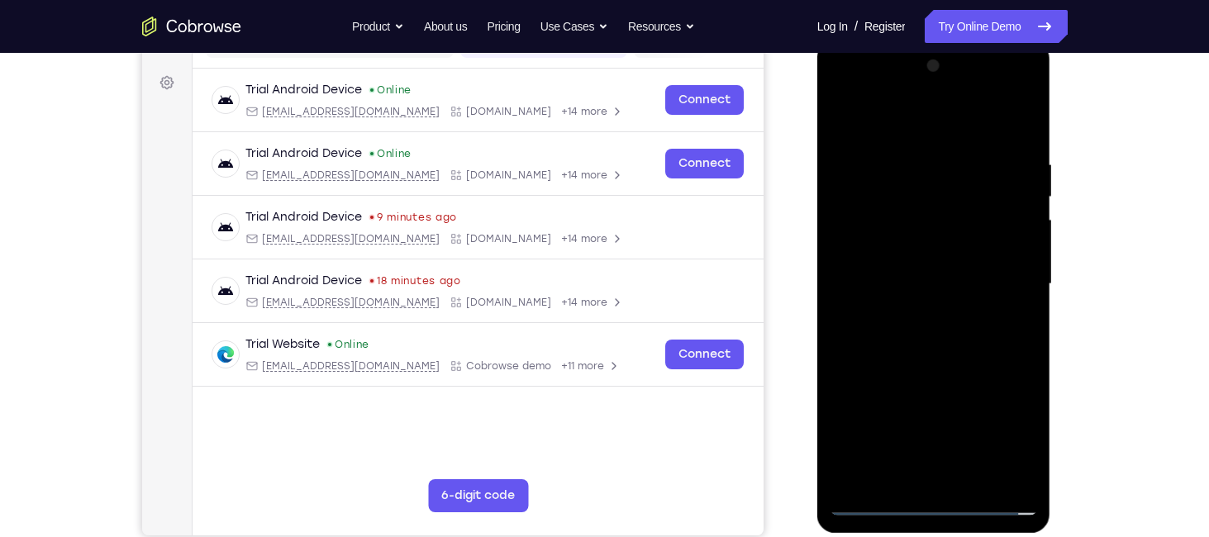
click at [885, 272] on div at bounding box center [934, 284] width 208 height 463
click at [885, 259] on div at bounding box center [934, 284] width 208 height 463
click at [886, 278] on div at bounding box center [934, 284] width 208 height 463
click at [940, 340] on div at bounding box center [934, 284] width 208 height 463
click at [1025, 478] on div at bounding box center [934, 284] width 208 height 463
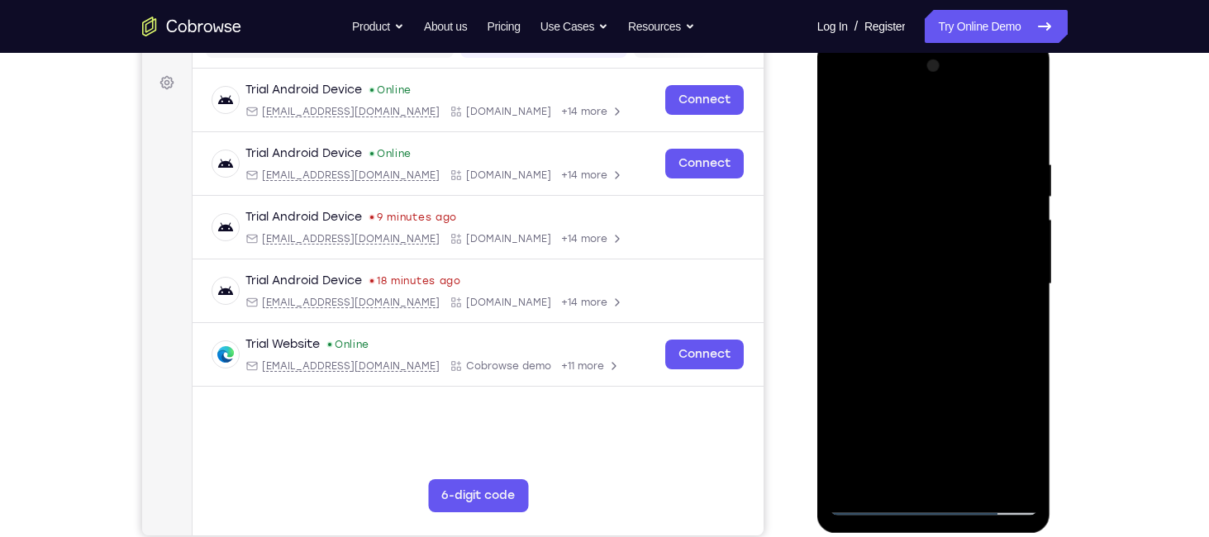
click at [1022, 145] on div at bounding box center [934, 284] width 208 height 463
click at [972, 474] on div at bounding box center [934, 284] width 208 height 463
click at [937, 369] on div at bounding box center [934, 284] width 208 height 463
click at [896, 303] on div at bounding box center [934, 284] width 208 height 463
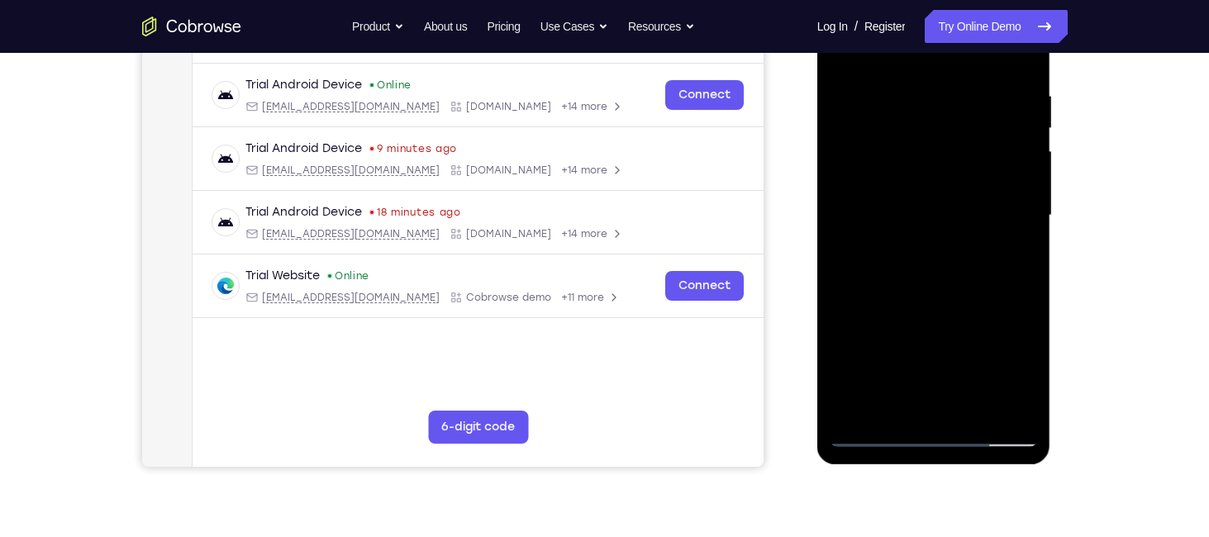
scroll to position [296, 0]
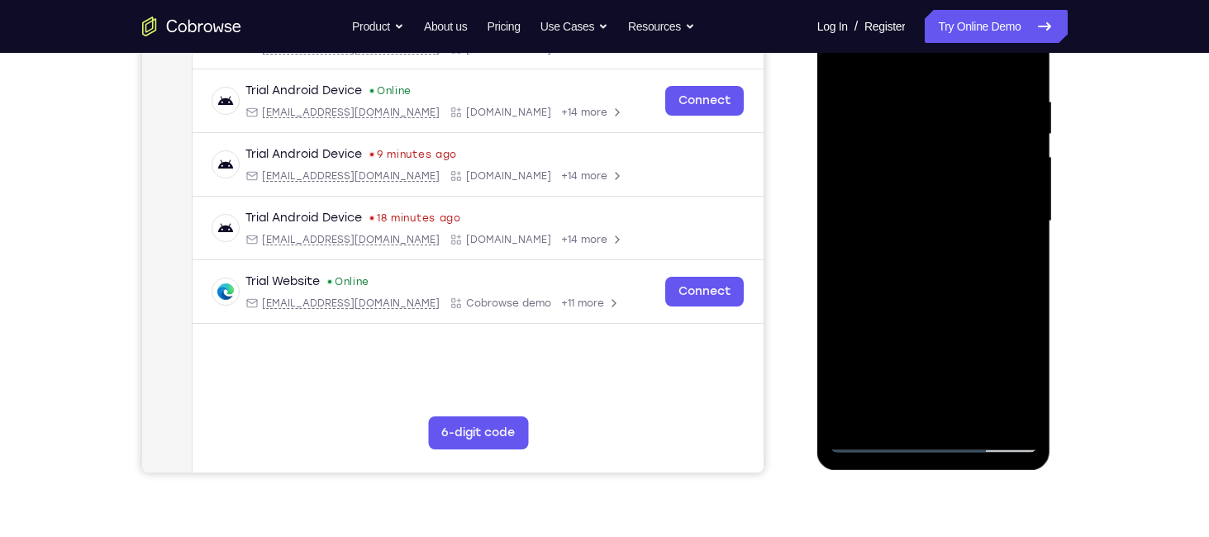
click at [1016, 257] on div at bounding box center [934, 221] width 208 height 463
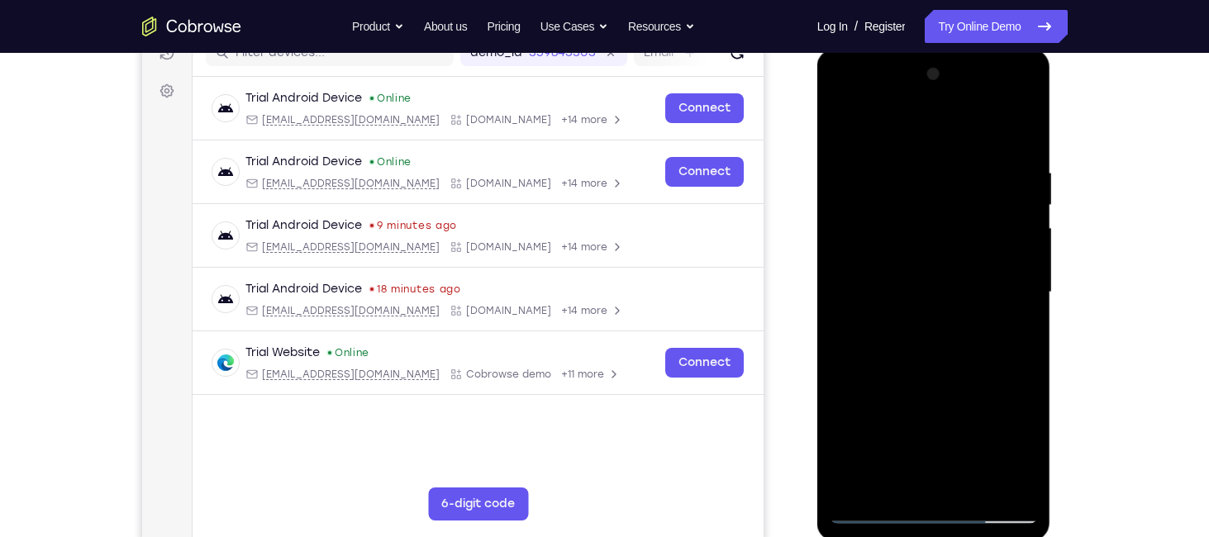
scroll to position [214, 0]
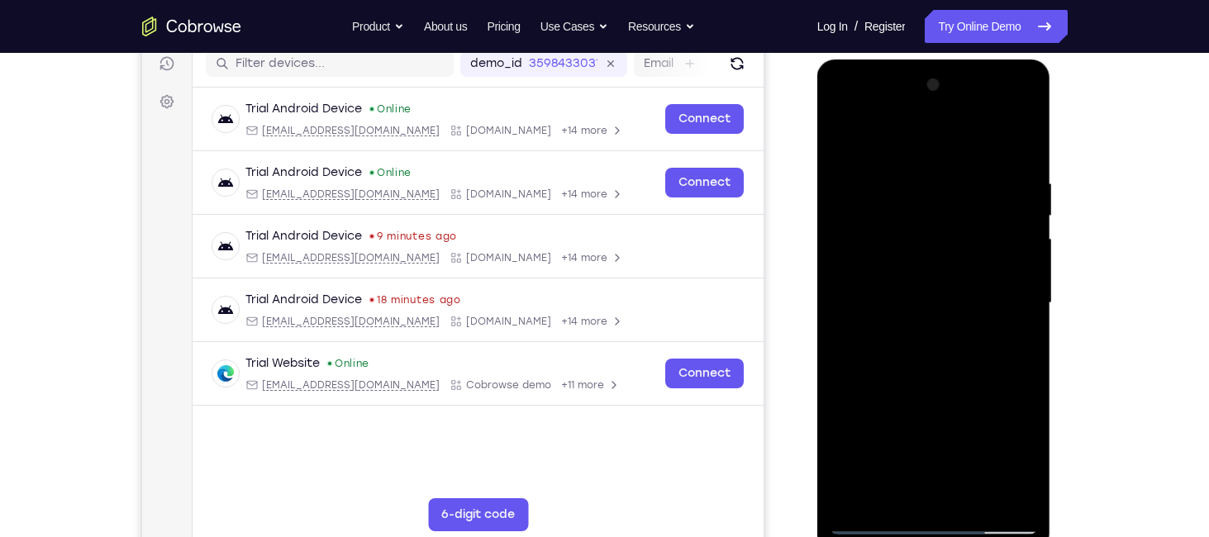
click at [1009, 139] on div at bounding box center [934, 303] width 208 height 463
click at [840, 143] on div at bounding box center [934, 303] width 208 height 463
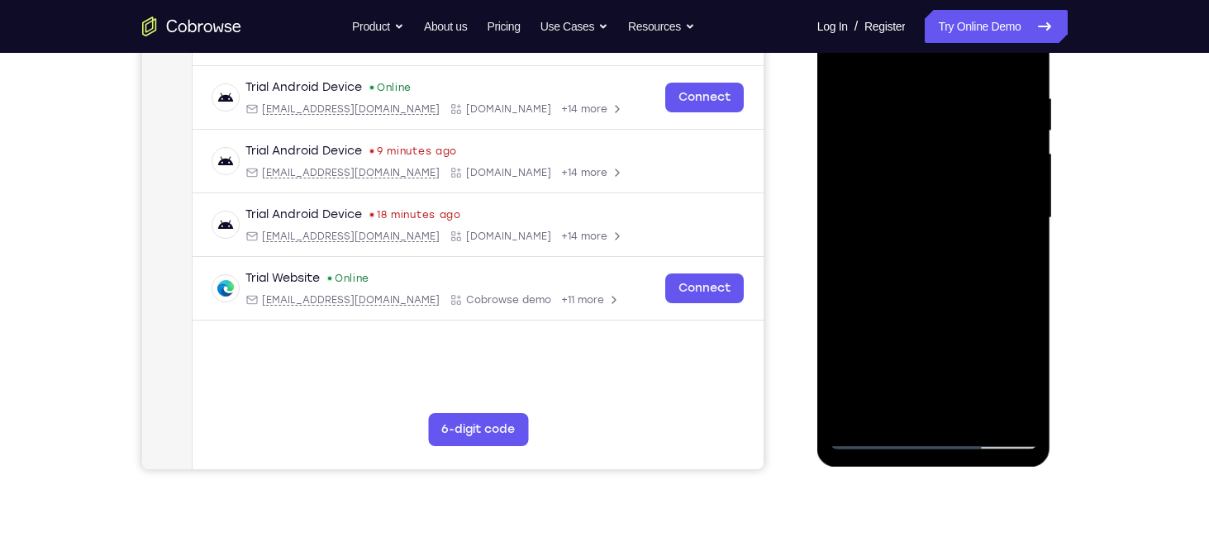
scroll to position [284, 0]
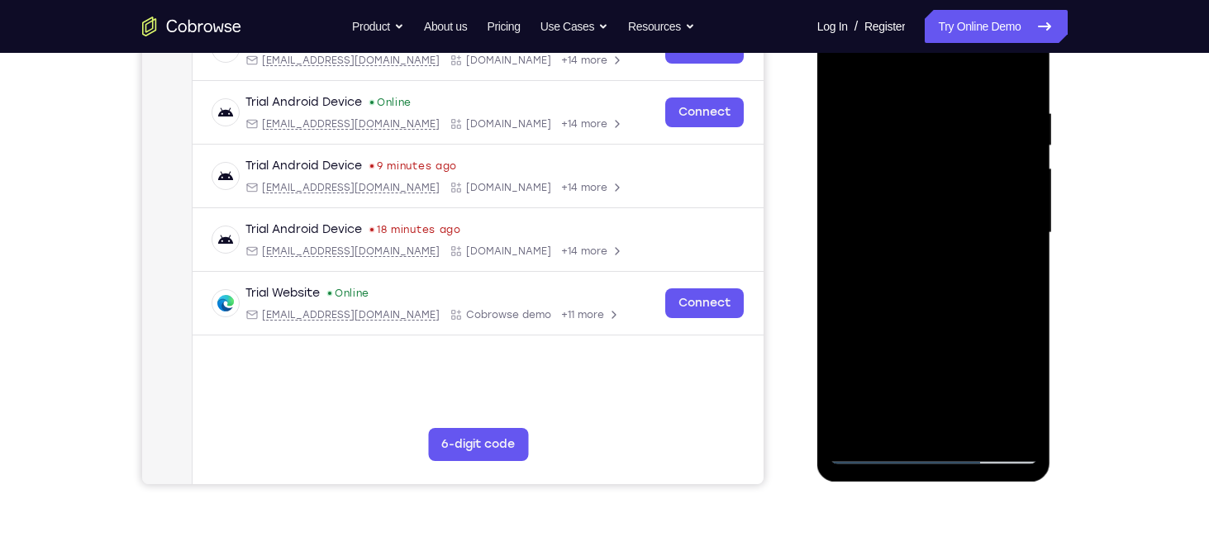
click at [852, 424] on div at bounding box center [934, 233] width 208 height 463
click at [895, 65] on div at bounding box center [934, 233] width 208 height 463
click at [844, 202] on div at bounding box center [934, 233] width 208 height 463
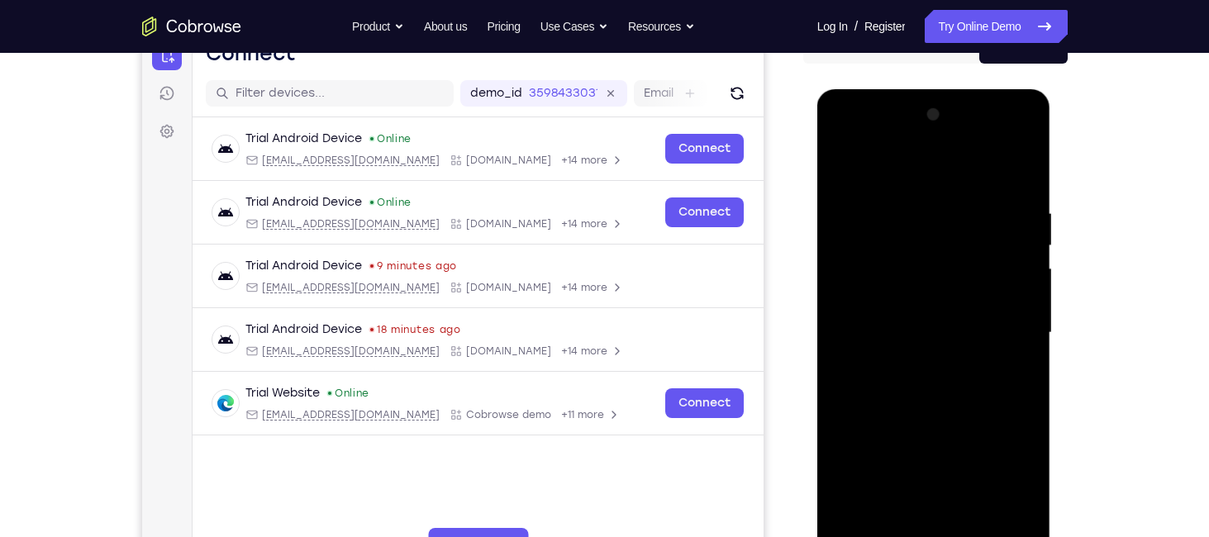
scroll to position [182, 0]
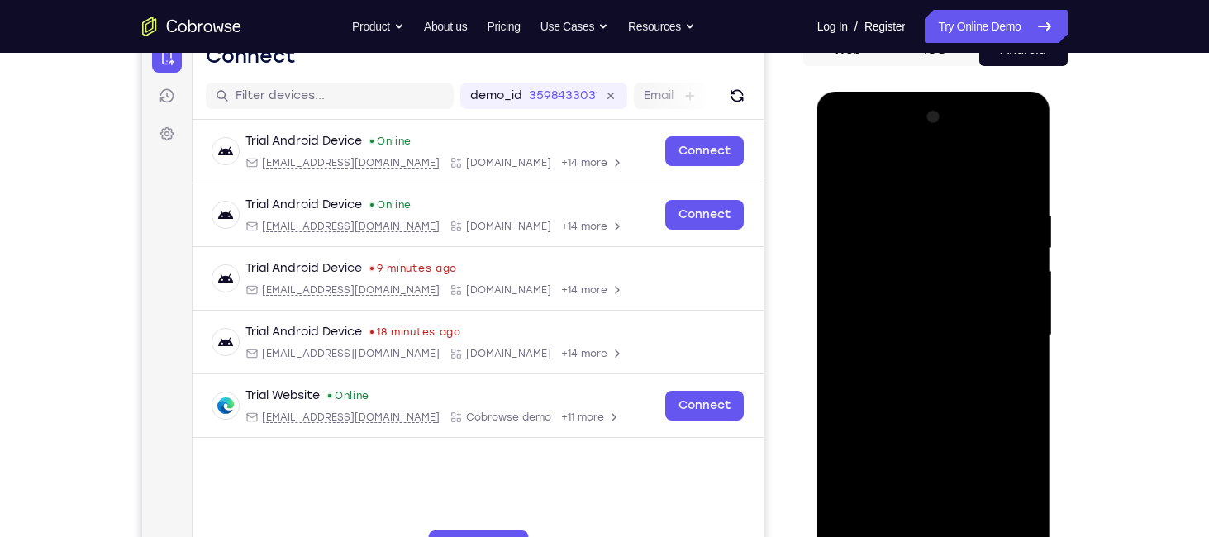
click at [1033, 312] on div at bounding box center [934, 335] width 208 height 463
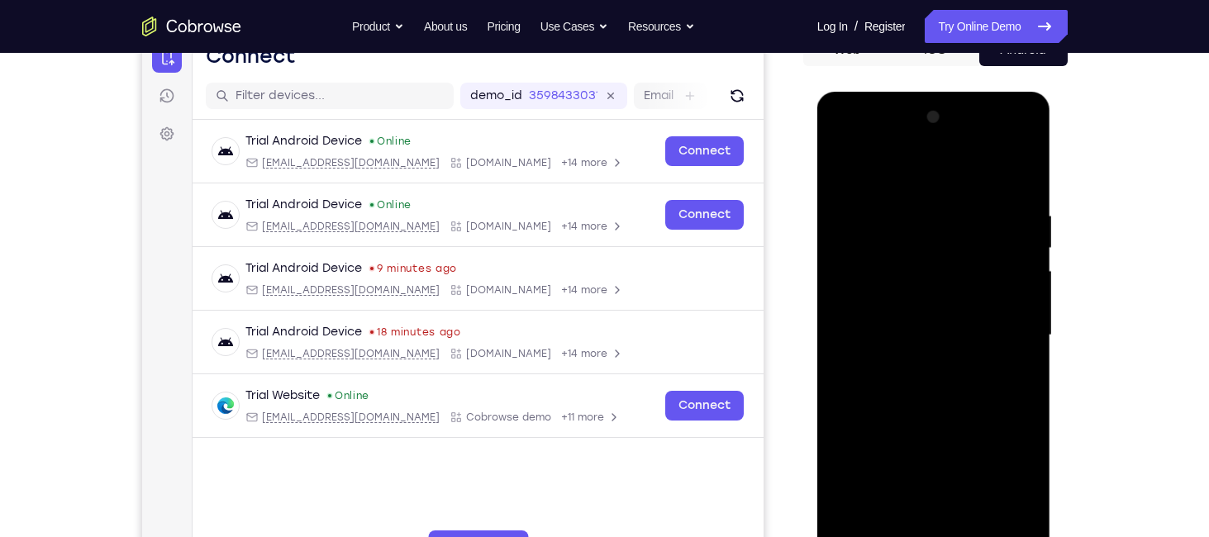
click at [1033, 312] on div at bounding box center [934, 335] width 208 height 463
click at [1031, 313] on div at bounding box center [934, 335] width 208 height 463
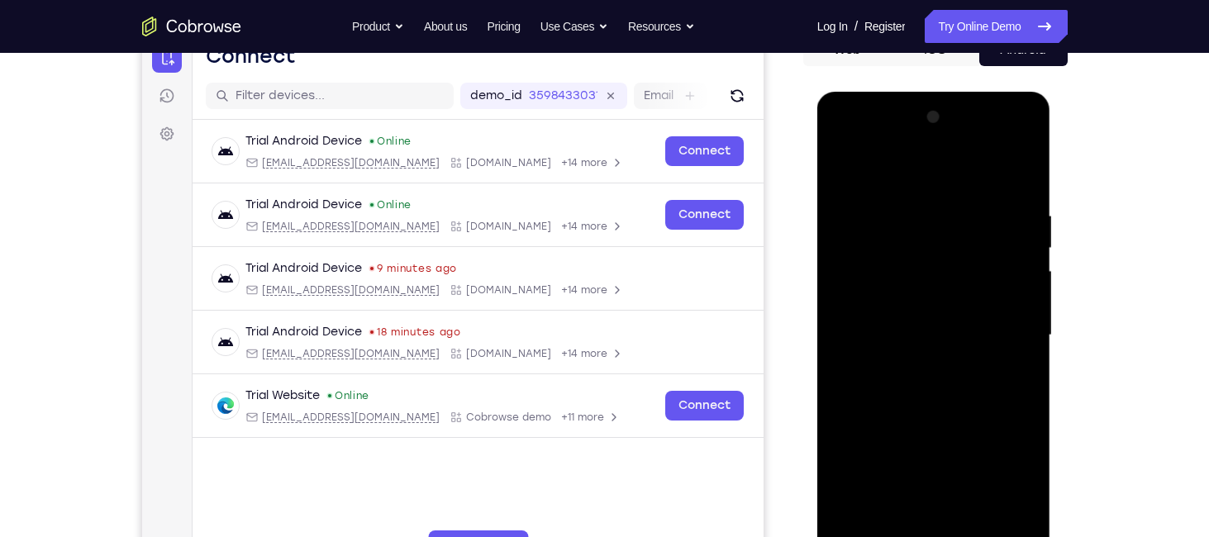
click at [1031, 313] on div at bounding box center [934, 335] width 208 height 463
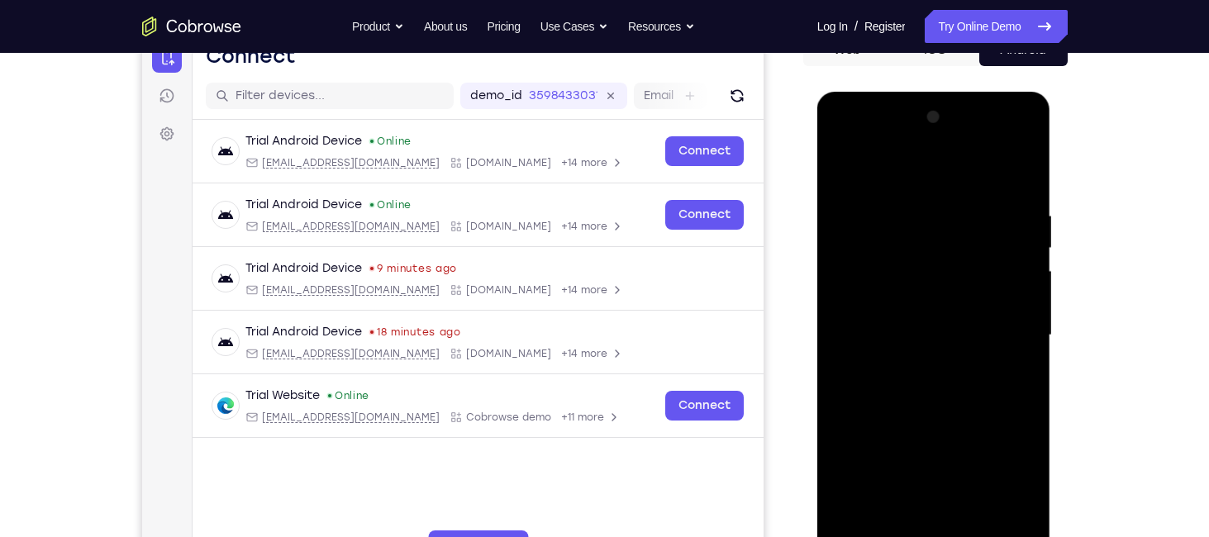
click at [1031, 313] on div at bounding box center [934, 335] width 208 height 463
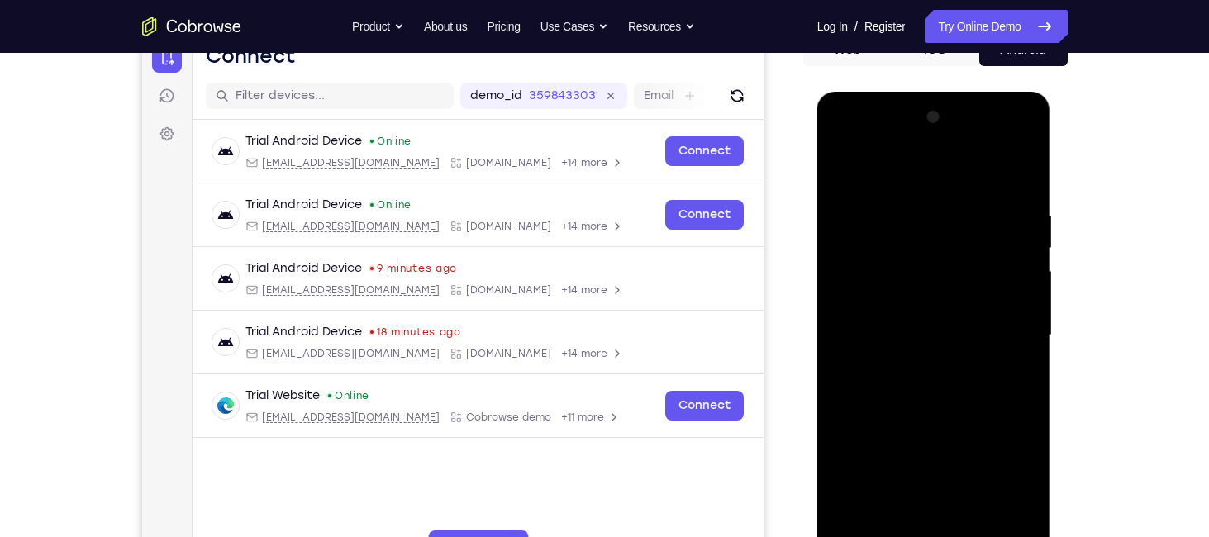
click at [1031, 313] on div at bounding box center [934, 335] width 208 height 463
click at [844, 308] on div at bounding box center [934, 335] width 208 height 463
click at [1025, 311] on div at bounding box center [934, 335] width 208 height 463
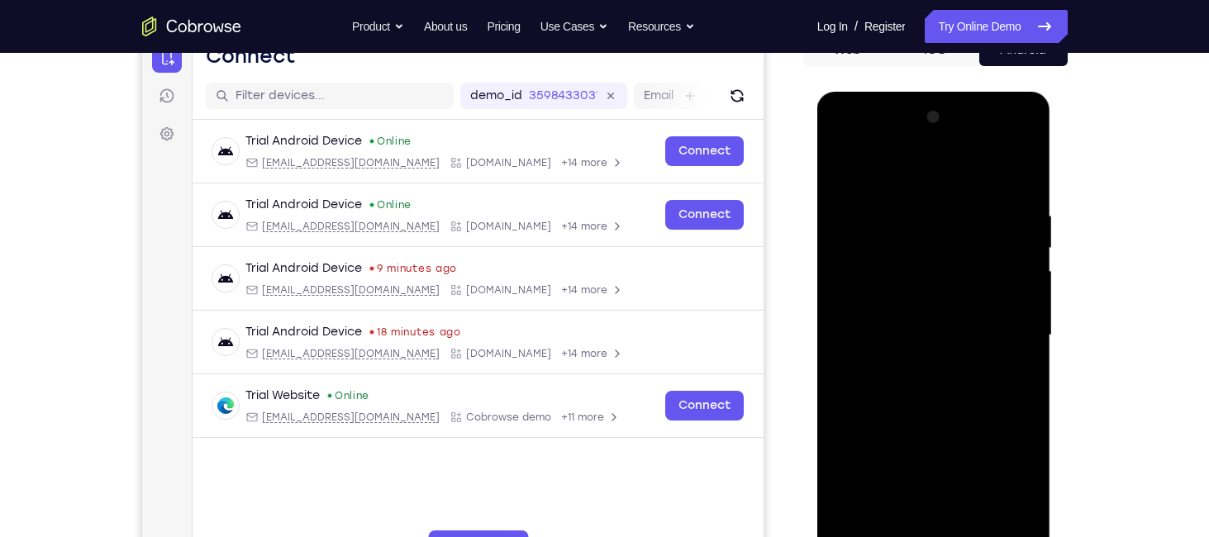
click at [1025, 311] on div at bounding box center [934, 335] width 208 height 463
click at [1025, 129] on div at bounding box center [934, 335] width 208 height 463
click at [972, 530] on div at bounding box center [934, 335] width 208 height 463
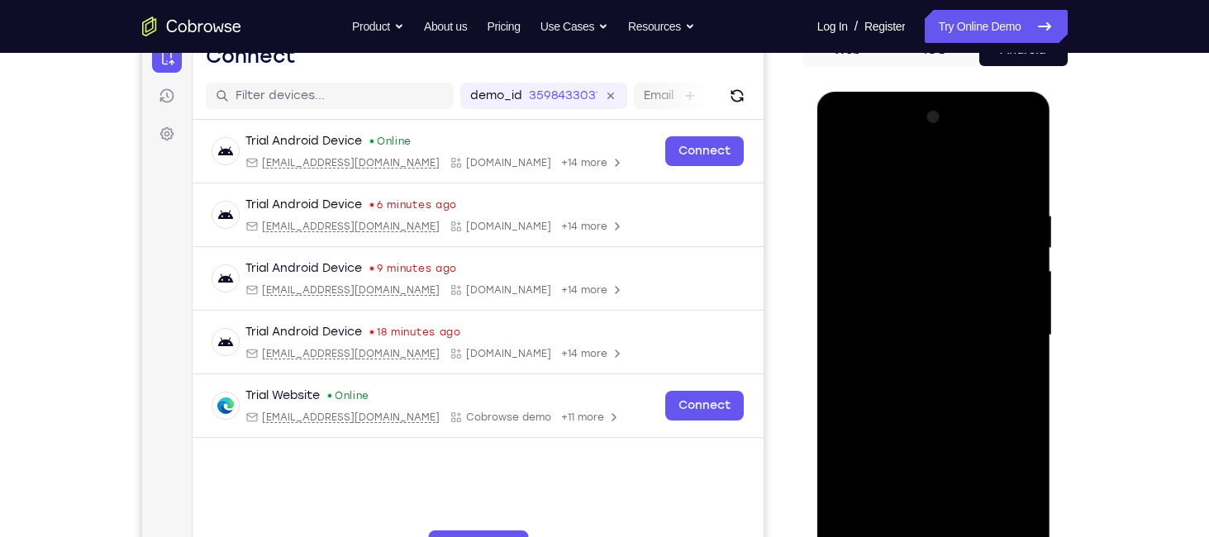
click at [900, 308] on div at bounding box center [934, 335] width 208 height 463
click at [1012, 374] on div at bounding box center [934, 335] width 208 height 463
click at [839, 167] on div at bounding box center [934, 335] width 208 height 463
click at [896, 198] on div at bounding box center [934, 335] width 208 height 463
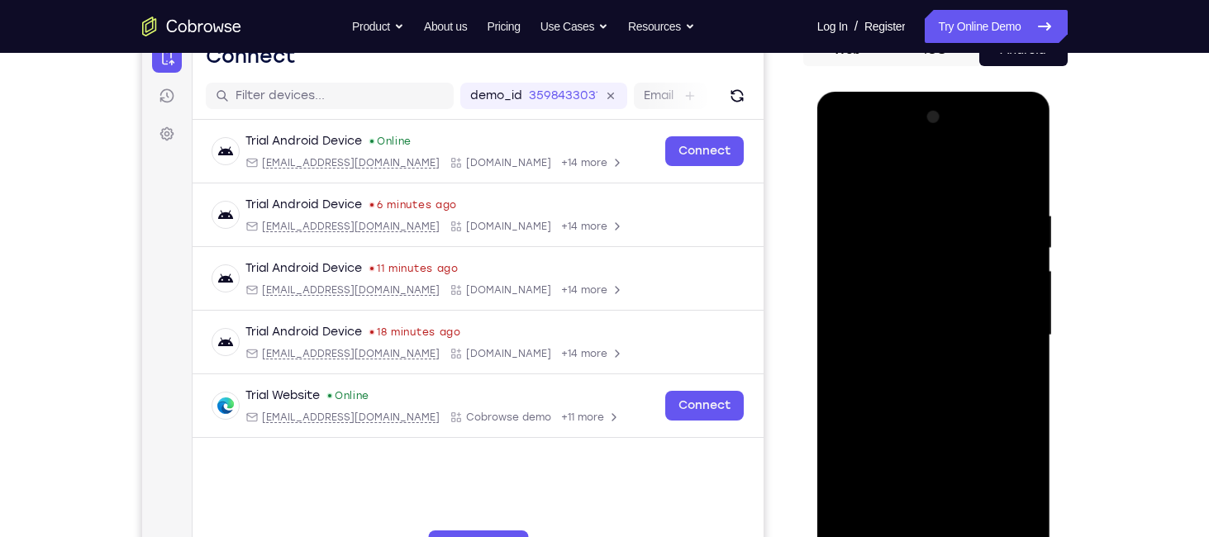
click at [1001, 313] on div at bounding box center [934, 335] width 208 height 463
click at [1021, 170] on div at bounding box center [934, 335] width 208 height 463
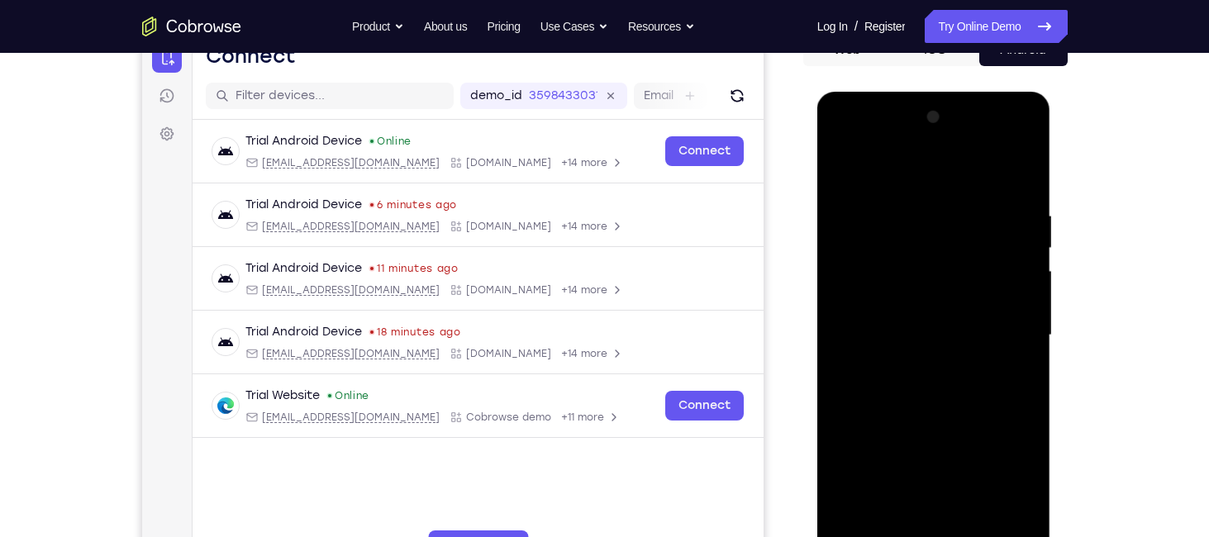
scroll to position [226, 0]
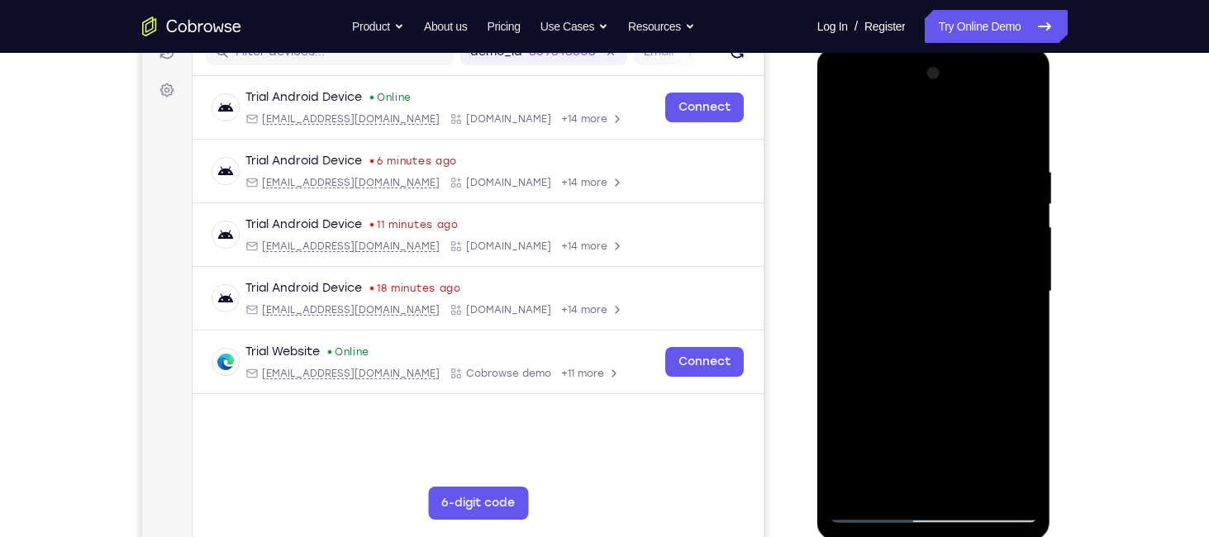
click at [970, 480] on div at bounding box center [934, 291] width 208 height 463
click at [846, 119] on div at bounding box center [934, 291] width 208 height 463
click at [857, 478] on div at bounding box center [934, 291] width 208 height 463
click at [858, 473] on div at bounding box center [934, 291] width 208 height 463
click at [858, 486] on div at bounding box center [934, 291] width 208 height 463
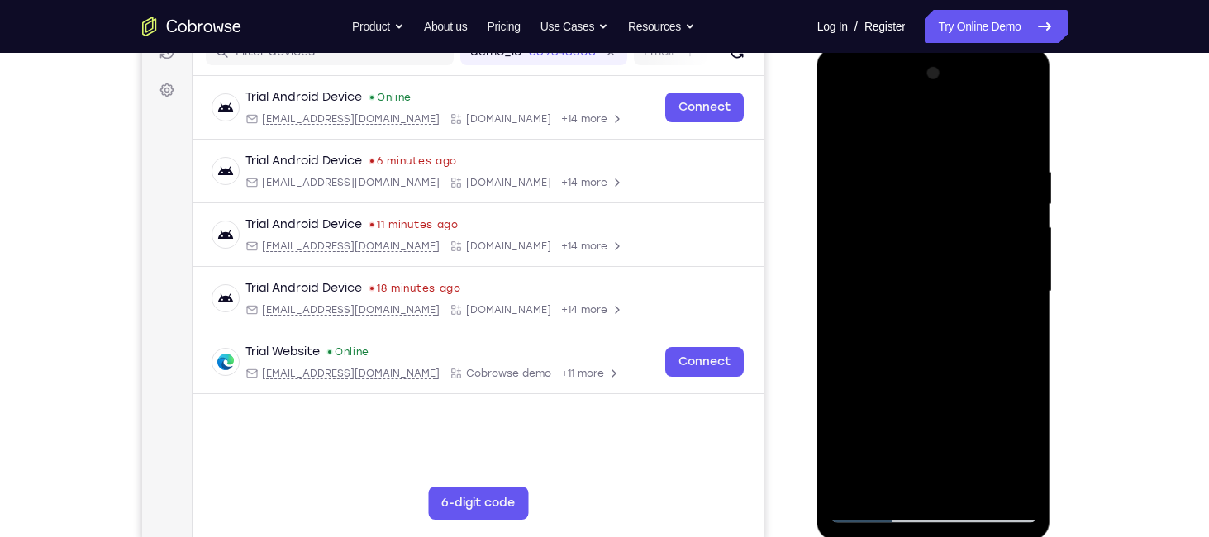
click at [858, 486] on div at bounding box center [934, 291] width 208 height 463
click at [969, 489] on div at bounding box center [934, 291] width 208 height 463
click at [837, 117] on div at bounding box center [934, 291] width 208 height 463
click at [860, 492] on div at bounding box center [934, 291] width 208 height 463
click at [896, 486] on div at bounding box center [934, 291] width 208 height 463
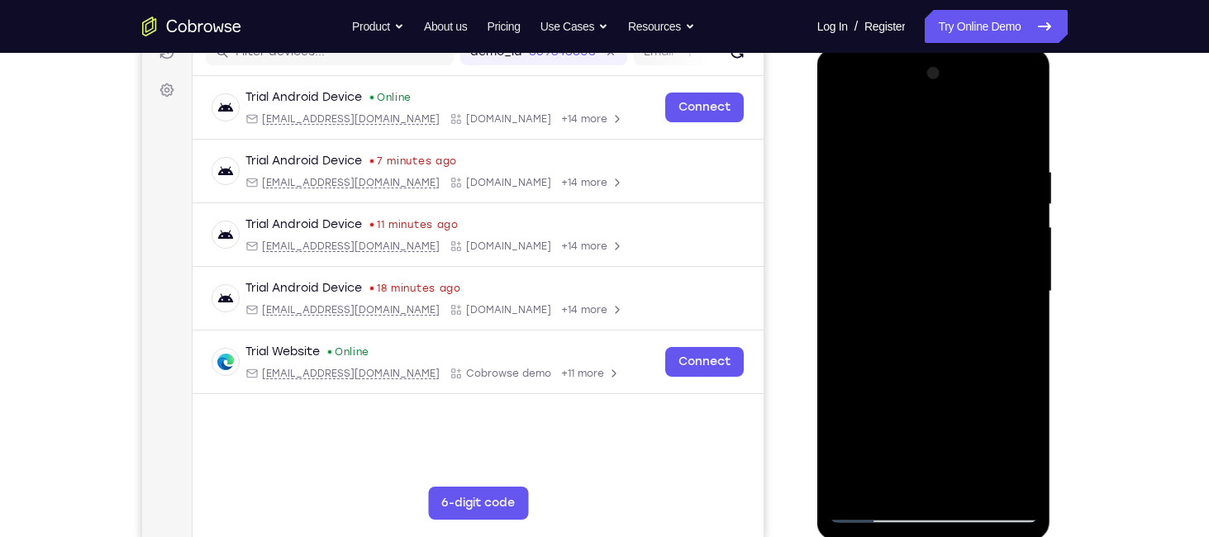
click at [883, 183] on div at bounding box center [934, 291] width 208 height 463
click at [849, 129] on div at bounding box center [934, 291] width 208 height 463
drag, startPoint x: 924, startPoint y: 351, endPoint x: 924, endPoint y: 307, distance: 44.6
drag, startPoint x: 107, startPoint y: 259, endPoint x: 1134, endPoint y: 387, distance: 1035.8
click at [1134, 387] on div "Your Support Agent Your Customer Web iOS Android Next Steps We’d be happy to gi…" at bounding box center [604, 372] width 1209 height 1090
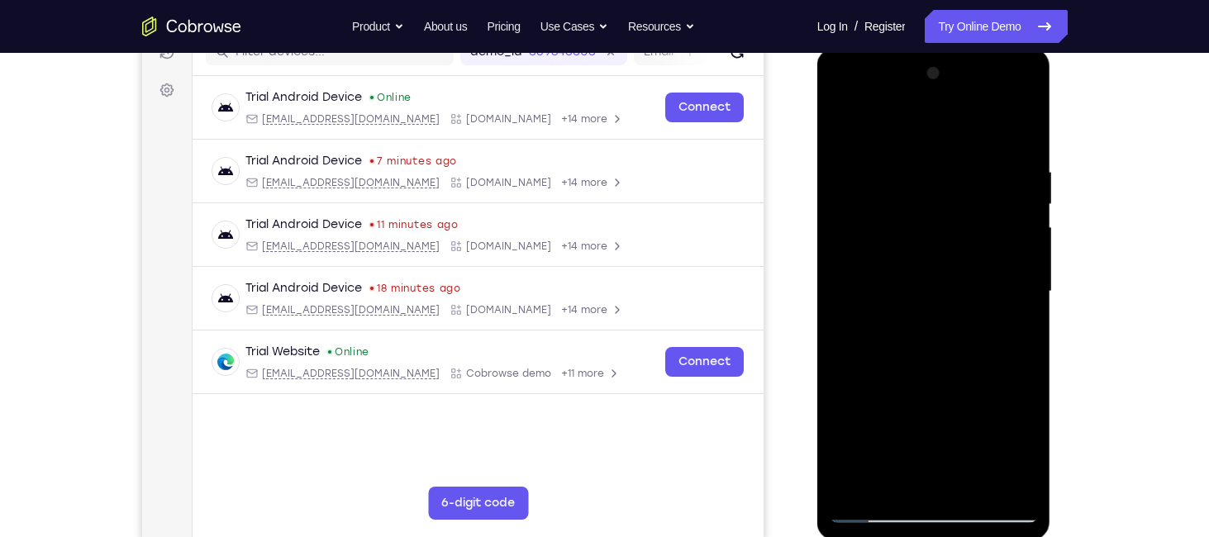
drag, startPoint x: 977, startPoint y: 383, endPoint x: 966, endPoint y: 293, distance: 90.7
click at [966, 293] on div at bounding box center [934, 291] width 208 height 463
drag, startPoint x: 982, startPoint y: 407, endPoint x: 964, endPoint y: 309, distance: 100.0
click at [968, 323] on div at bounding box center [934, 291] width 208 height 463
drag, startPoint x: 946, startPoint y: 416, endPoint x: 942, endPoint y: 328, distance: 88.5
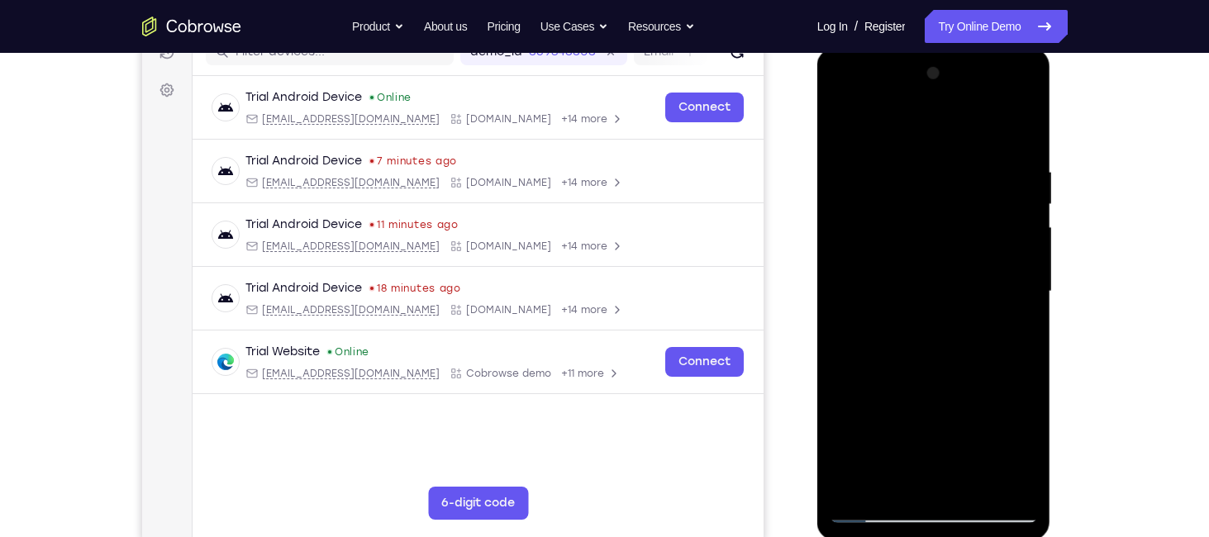
click at [942, 328] on div at bounding box center [934, 291] width 208 height 463
drag, startPoint x: 939, startPoint y: 380, endPoint x: 940, endPoint y: 251, distance: 128.9
click at [940, 251] on div at bounding box center [934, 291] width 208 height 463
drag, startPoint x: 922, startPoint y: 368, endPoint x: 933, endPoint y: 244, distance: 124.4
click at [933, 244] on div at bounding box center [934, 291] width 208 height 463
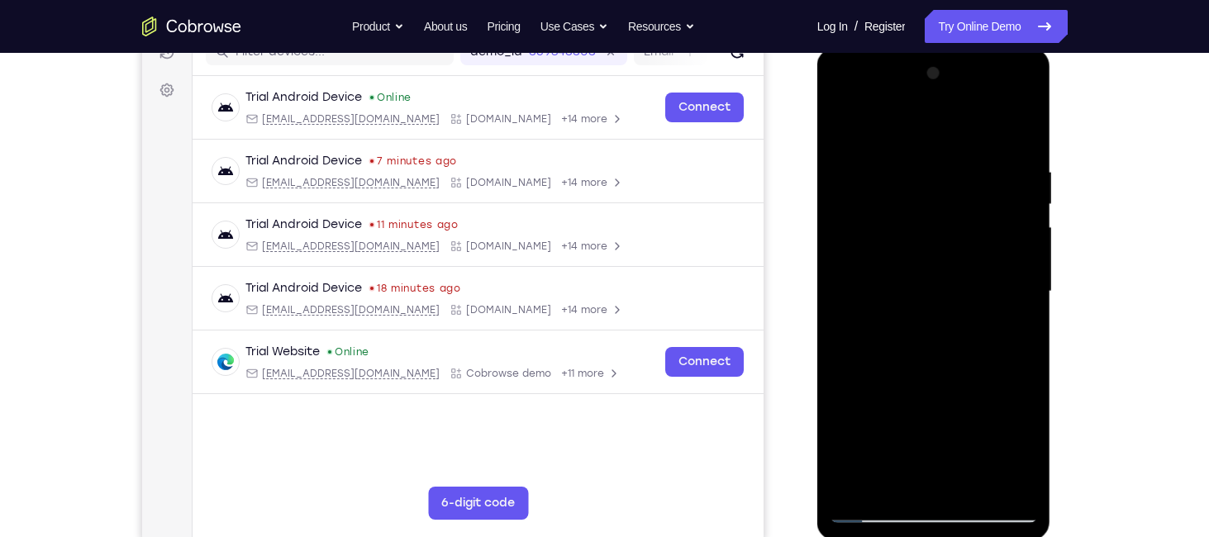
click at [933, 244] on div at bounding box center [934, 291] width 208 height 463
drag, startPoint x: 930, startPoint y: 362, endPoint x: 939, endPoint y: 262, distance: 100.4
click at [939, 262] on div at bounding box center [934, 291] width 208 height 463
click at [1096, 373] on div "Your Support Agent Your Customer Web iOS Android Next Steps We’d be happy to gi…" at bounding box center [605, 372] width 1058 height 1090
click at [1028, 401] on div at bounding box center [934, 291] width 208 height 463
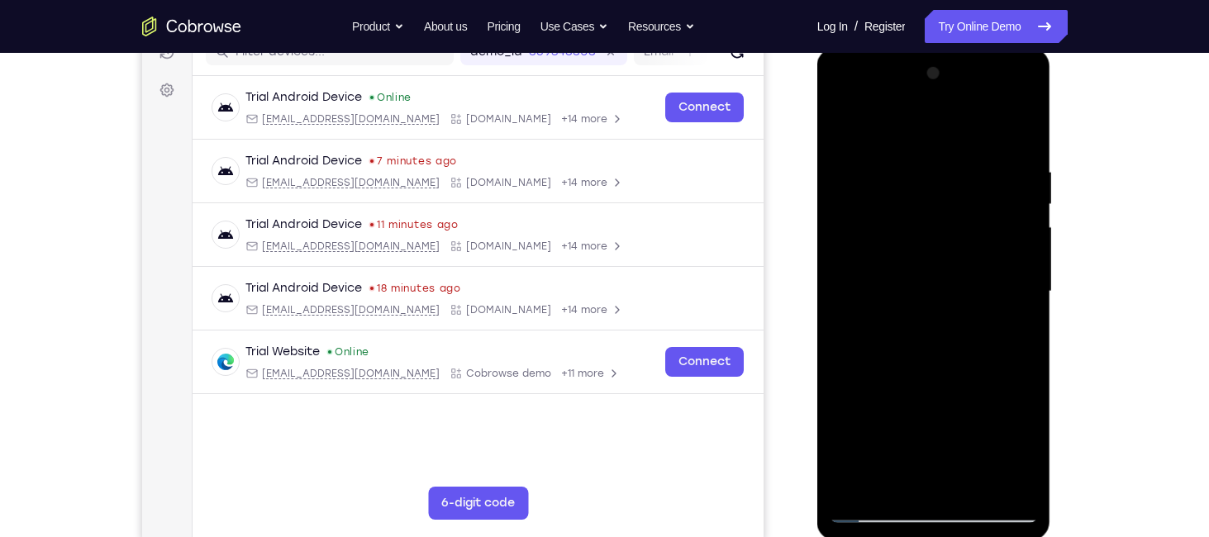
drag, startPoint x: 1028, startPoint y: 401, endPoint x: 1002, endPoint y: 284, distance: 119.3
click at [1002, 284] on div at bounding box center [934, 291] width 208 height 463
drag, startPoint x: 963, startPoint y: 397, endPoint x: 963, endPoint y: 260, distance: 137.2
click at [963, 260] on div at bounding box center [934, 291] width 208 height 463
drag, startPoint x: 953, startPoint y: 385, endPoint x: 956, endPoint y: 306, distance: 79.4
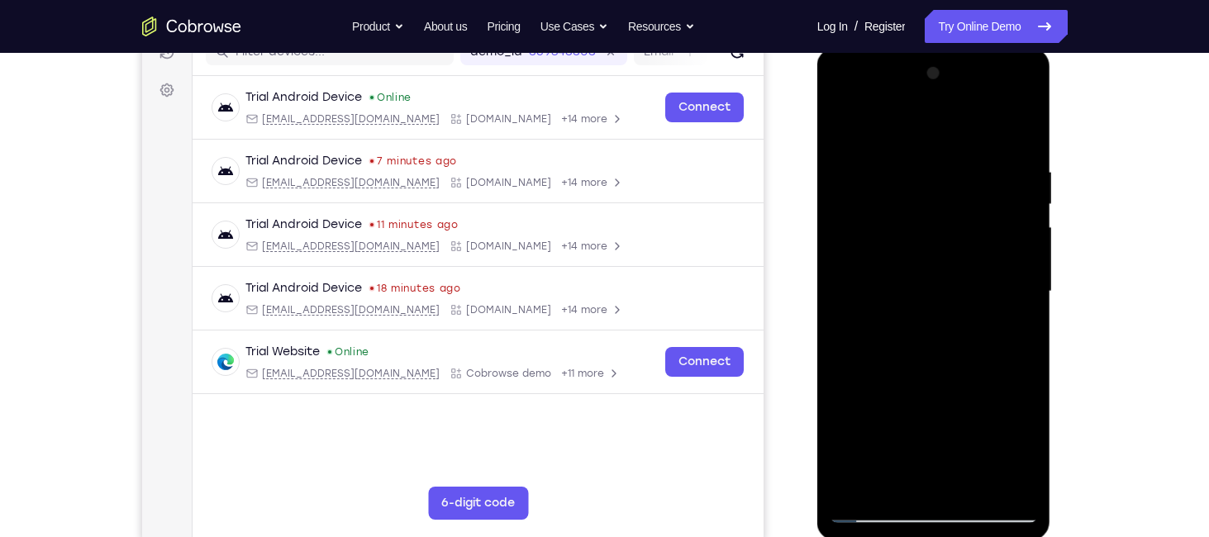
click at [956, 306] on div at bounding box center [934, 291] width 208 height 463
click at [976, 479] on div at bounding box center [934, 291] width 208 height 463
click at [849, 125] on div at bounding box center [934, 291] width 208 height 463
click at [973, 485] on div at bounding box center [934, 291] width 208 height 463
click at [853, 116] on div at bounding box center [934, 291] width 208 height 463
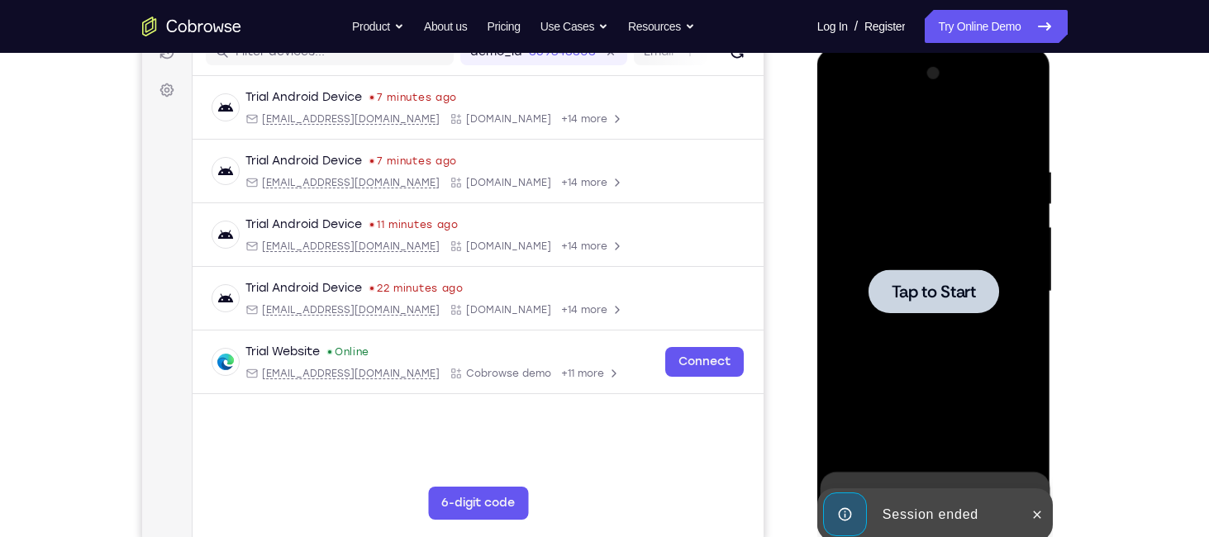
click at [943, 288] on span "Tap to Start" at bounding box center [934, 291] width 84 height 17
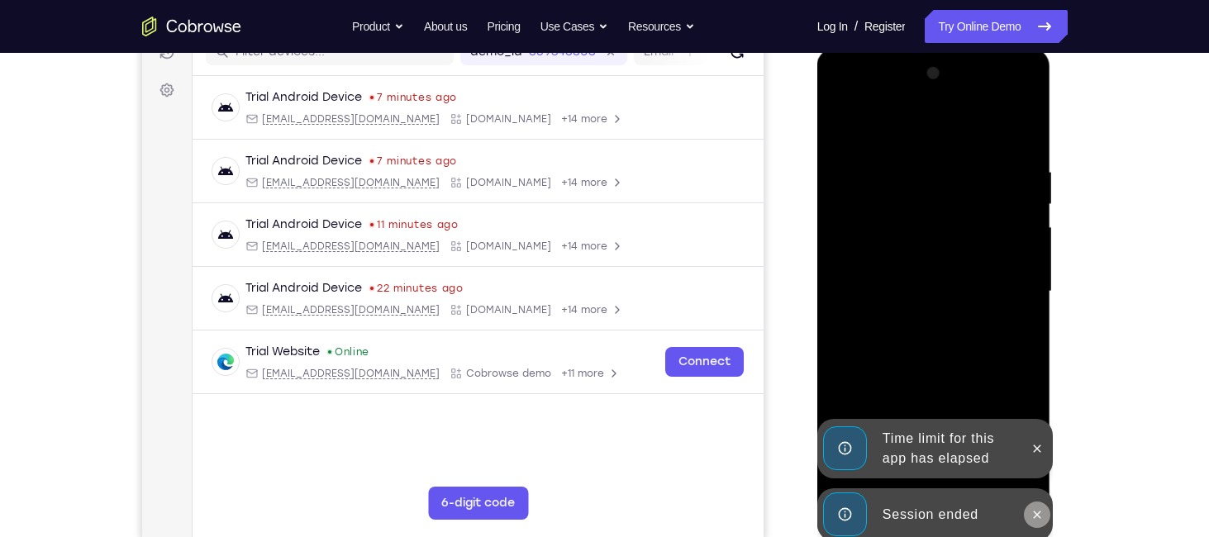
click at [1034, 517] on icon at bounding box center [1037, 514] width 7 height 7
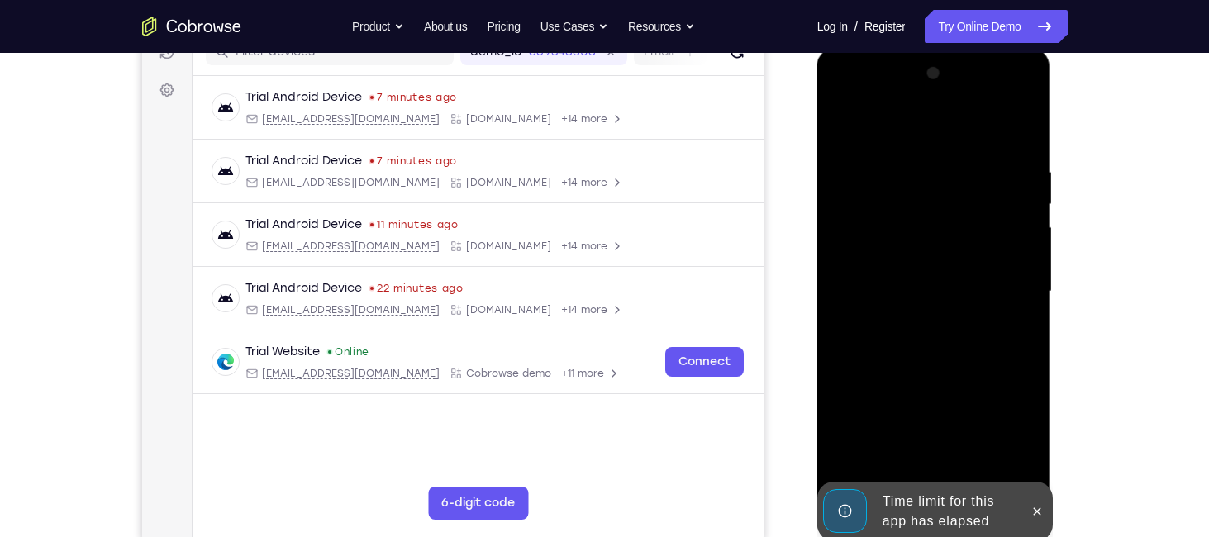
click at [1039, 453] on div at bounding box center [934, 294] width 234 height 492
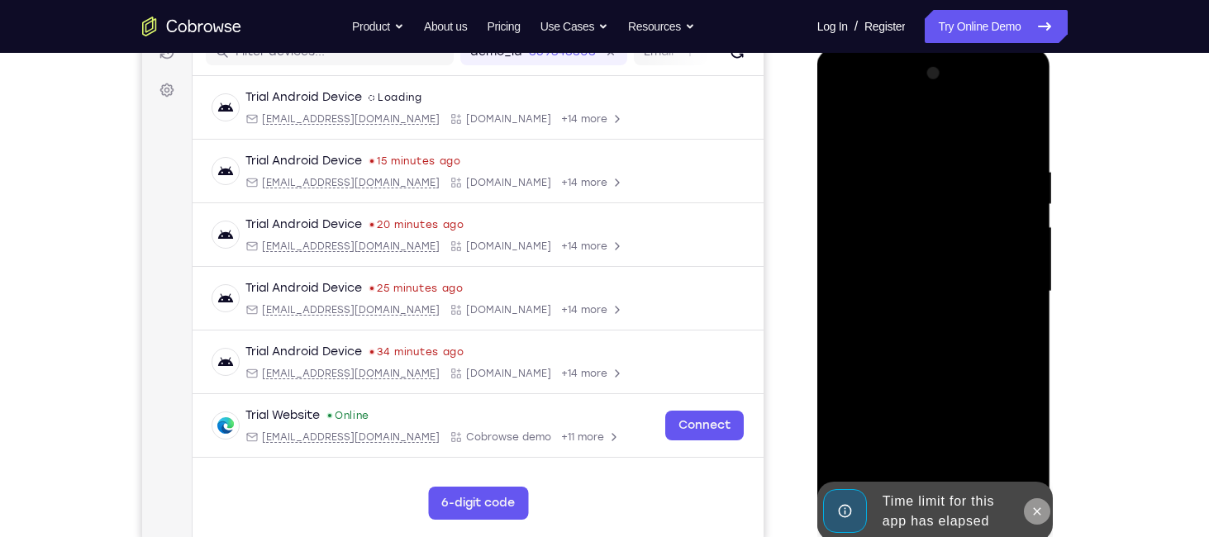
click at [1031, 509] on icon at bounding box center [1036, 511] width 13 height 13
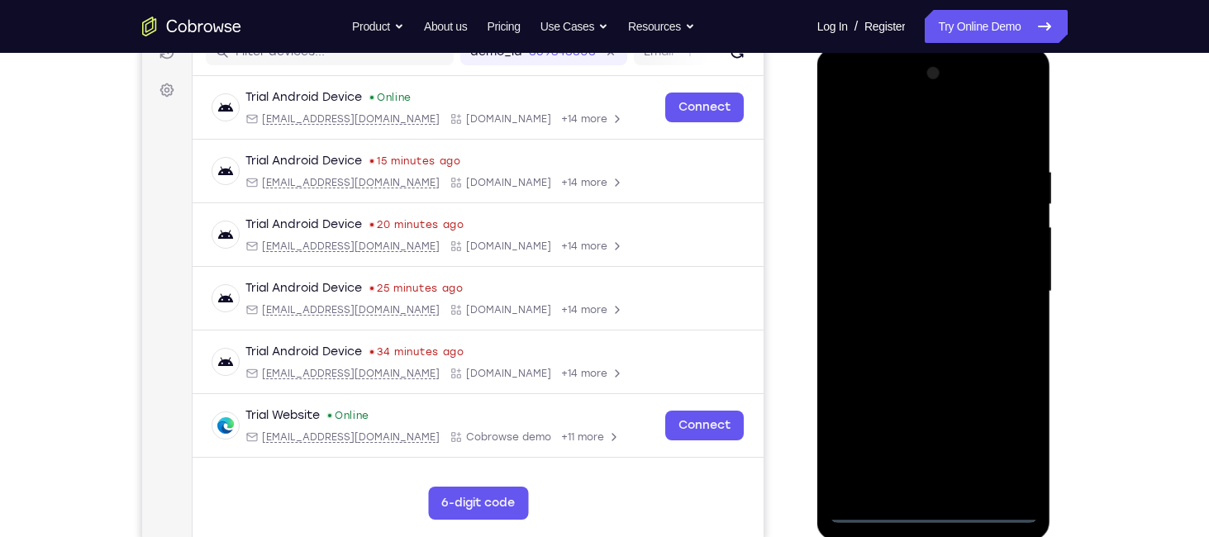
click at [930, 513] on div at bounding box center [934, 291] width 208 height 463
click at [1007, 442] on div at bounding box center [934, 291] width 208 height 463
click at [892, 120] on div at bounding box center [934, 291] width 208 height 463
click at [1006, 272] on div at bounding box center [934, 291] width 208 height 463
click at [917, 323] on div at bounding box center [934, 291] width 208 height 463
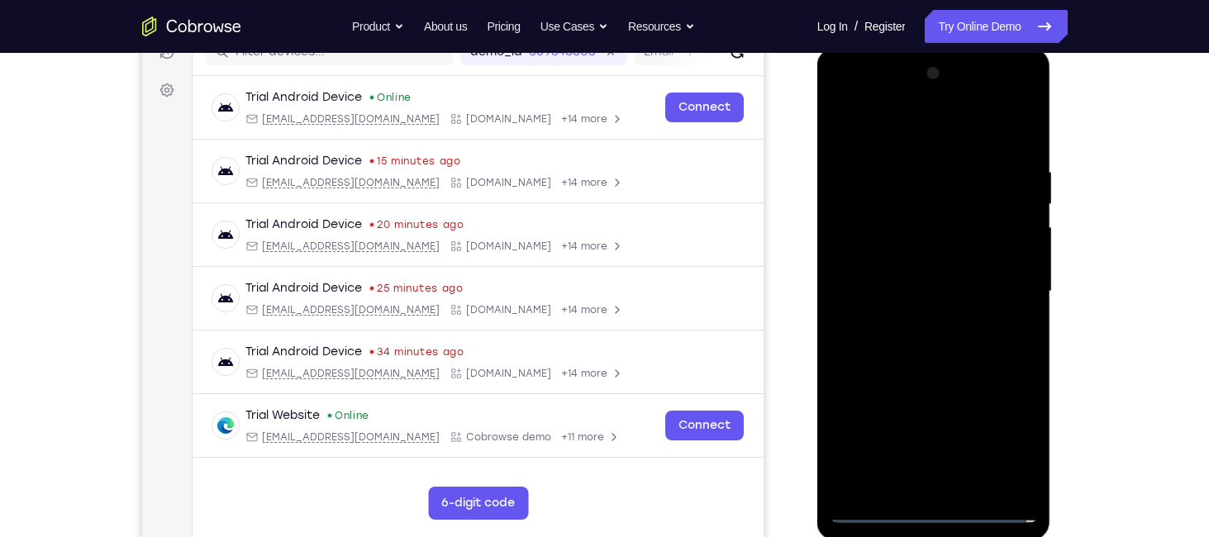
click at [900, 278] on div at bounding box center [934, 291] width 208 height 463
click at [893, 260] on div at bounding box center [934, 291] width 208 height 463
click at [897, 288] on div at bounding box center [934, 291] width 208 height 463
click at [906, 342] on div at bounding box center [934, 291] width 208 height 463
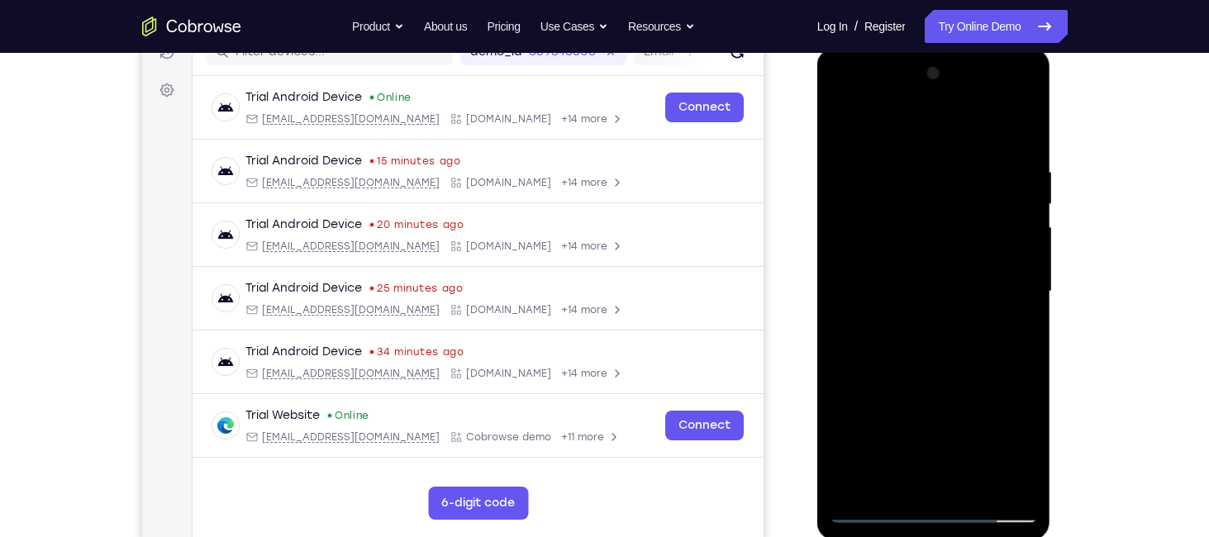
click at [1029, 154] on div at bounding box center [934, 291] width 208 height 463
click at [1029, 152] on div at bounding box center [934, 291] width 208 height 463
click at [976, 483] on div at bounding box center [934, 291] width 208 height 463
click at [936, 377] on div at bounding box center [934, 291] width 208 height 463
click at [909, 314] on div at bounding box center [934, 291] width 208 height 463
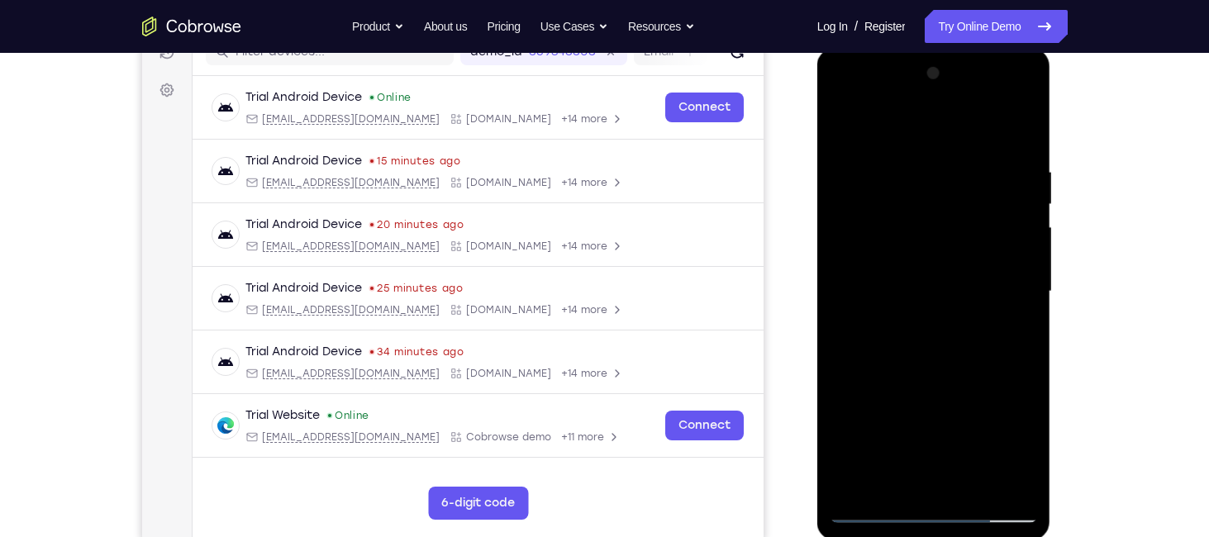
click at [843, 123] on div at bounding box center [934, 291] width 208 height 463
click at [903, 175] on div at bounding box center [934, 291] width 208 height 463
click at [1018, 137] on div at bounding box center [934, 291] width 208 height 463
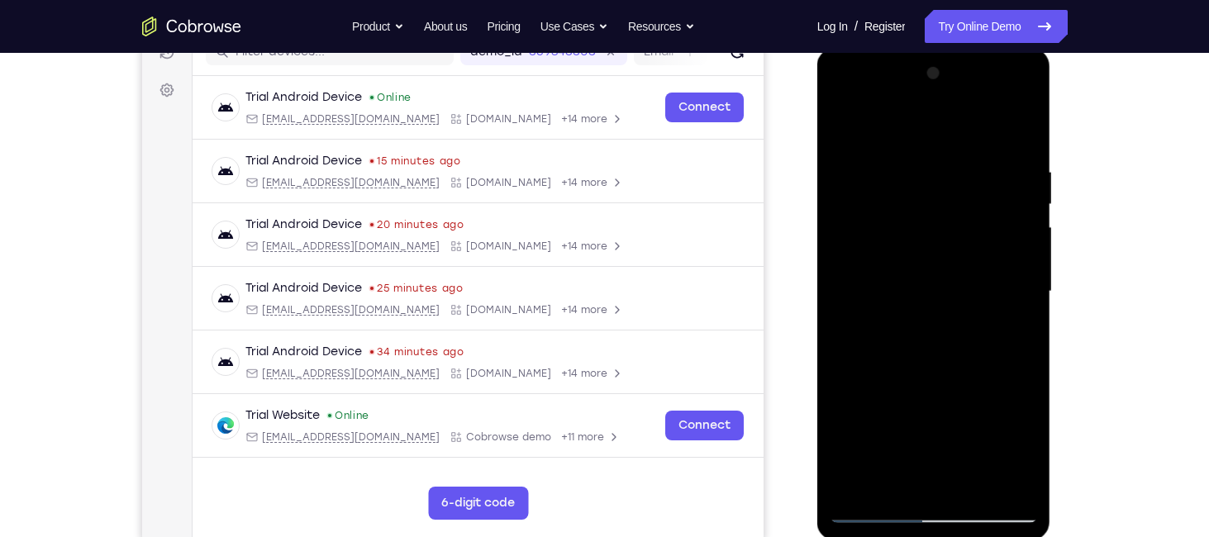
click at [972, 482] on div at bounding box center [934, 291] width 208 height 463
